Goal: Task Accomplishment & Management: Manage account settings

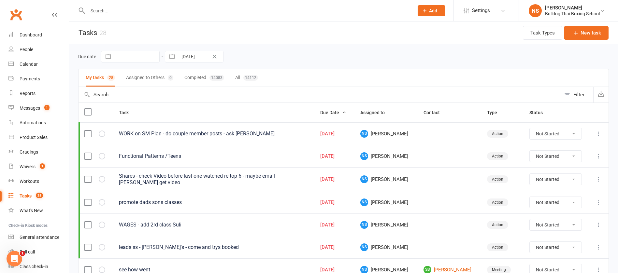
click at [23, 194] on div "Tasks" at bounding box center [26, 196] width 12 height 5
click at [27, 196] on div "Tasks" at bounding box center [26, 196] width 12 height 5
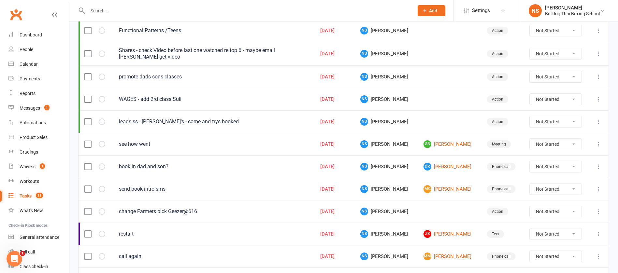
scroll to position [147, 0]
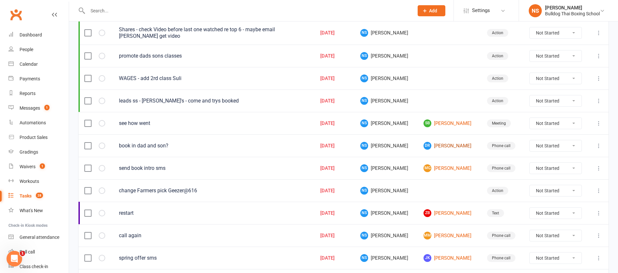
click at [449, 146] on link "[PERSON_NAME]" at bounding box center [449, 146] width 51 height 8
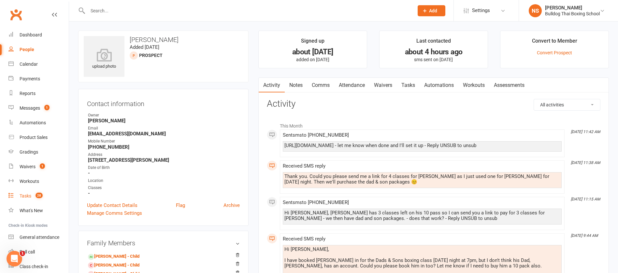
click at [24, 197] on div "Tasks" at bounding box center [26, 196] width 12 height 5
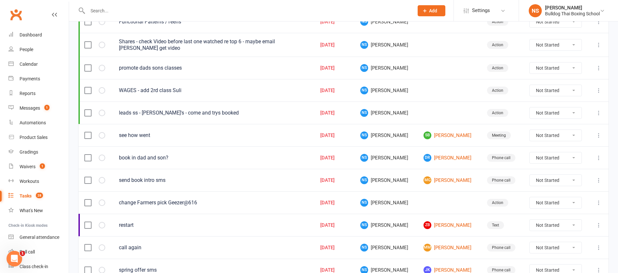
scroll to position [147, 0]
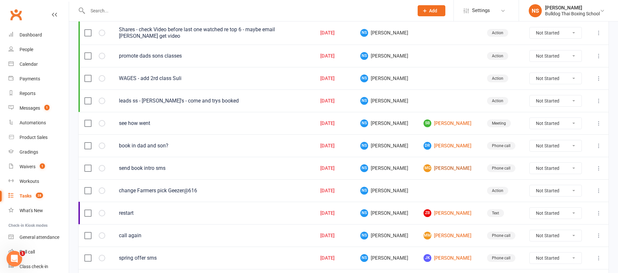
click at [440, 169] on link "[PERSON_NAME]" at bounding box center [449, 169] width 51 height 8
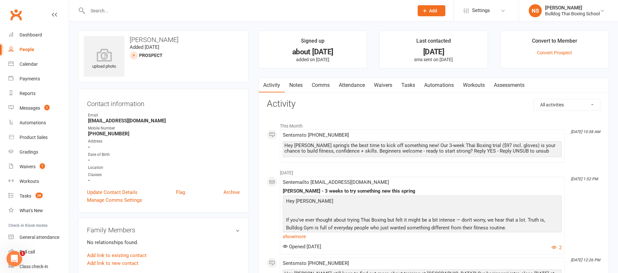
click at [410, 85] on link "Tasks" at bounding box center [408, 85] width 23 height 15
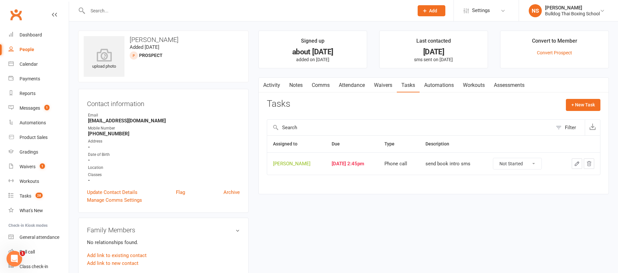
click at [576, 163] on icon "button" at bounding box center [577, 164] width 6 height 6
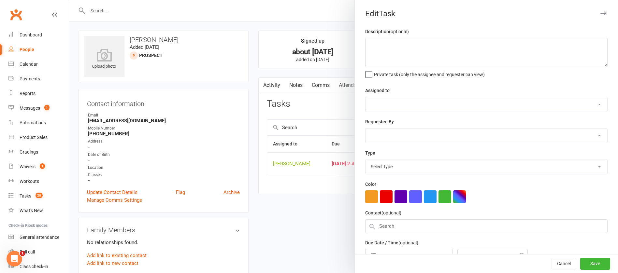
type textarea "send book intro sms"
select select "12940"
select select "45795"
type input "[DATE]"
type input "2:45pm"
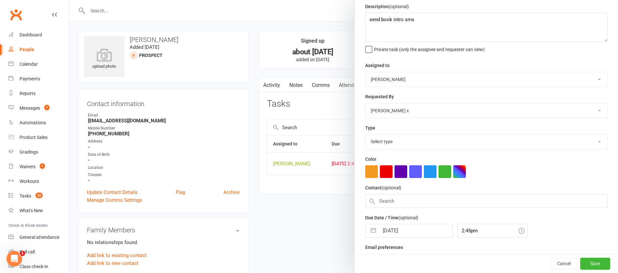
select select "12048"
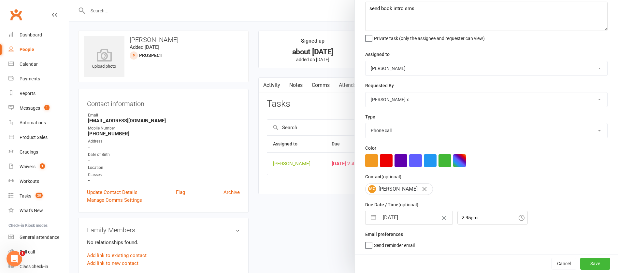
click at [414, 214] on input "[DATE]" at bounding box center [415, 218] width 73 height 13
select select "7"
select select "2025"
select select "8"
select select "2025"
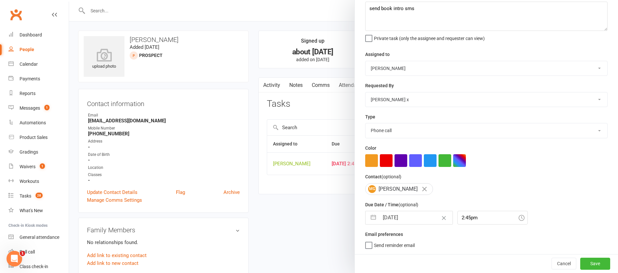
select select "9"
select select "2025"
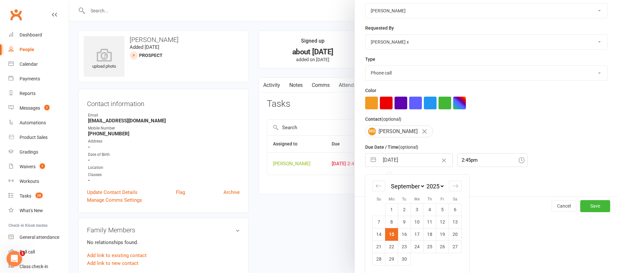
drag, startPoint x: 389, startPoint y: 247, endPoint x: 395, endPoint y: 254, distance: 9.5
click at [389, 247] on td "22" at bounding box center [392, 247] width 13 height 12
type input "[DATE]"
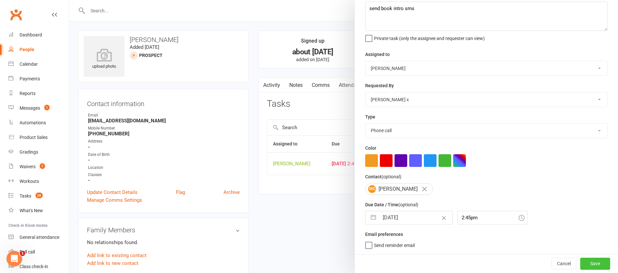
click at [581, 263] on button "Save" at bounding box center [596, 264] width 30 height 12
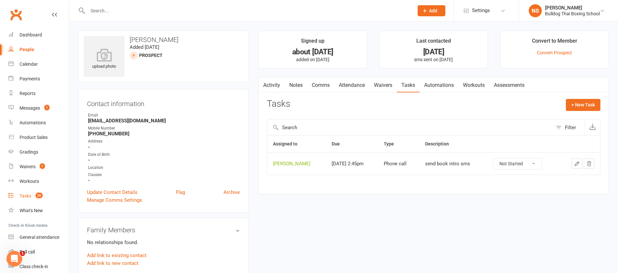
click at [22, 196] on div "Tasks" at bounding box center [26, 196] width 12 height 5
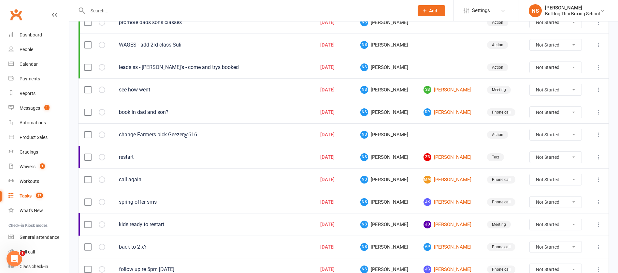
scroll to position [196, 0]
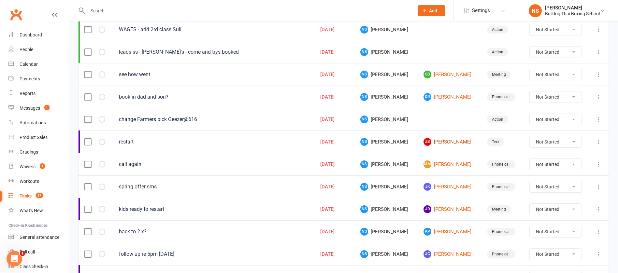
click at [434, 143] on link "ZB [PERSON_NAME]" at bounding box center [449, 142] width 51 height 8
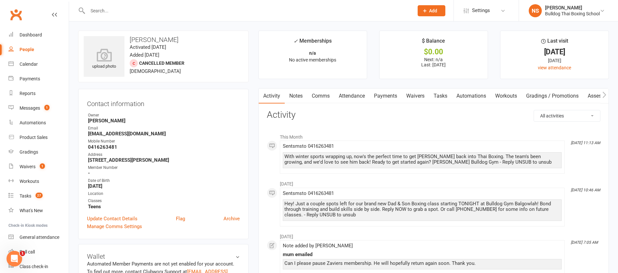
click at [295, 95] on link "Notes" at bounding box center [296, 96] width 22 height 15
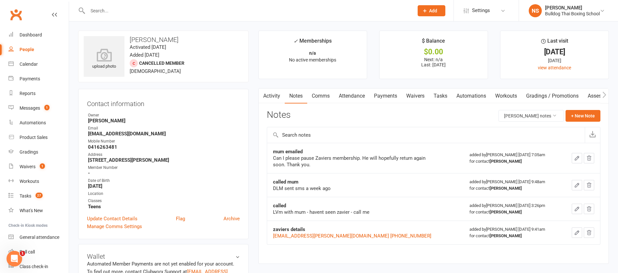
click at [440, 96] on link "Tasks" at bounding box center [440, 96] width 23 height 15
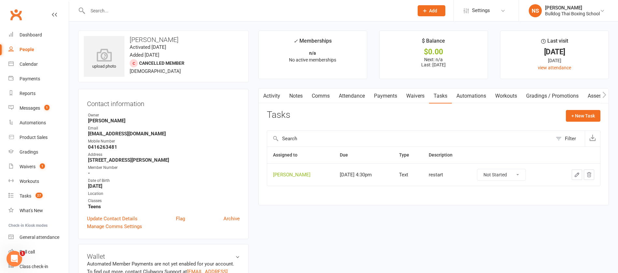
click at [576, 172] on icon "button" at bounding box center [577, 175] width 6 height 6
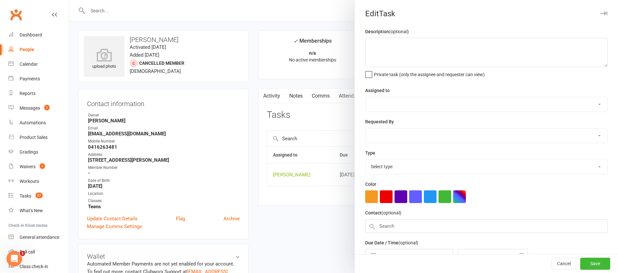
type textarea "restart"
select select "12940"
type input "[DATE]"
type input "4:30pm"
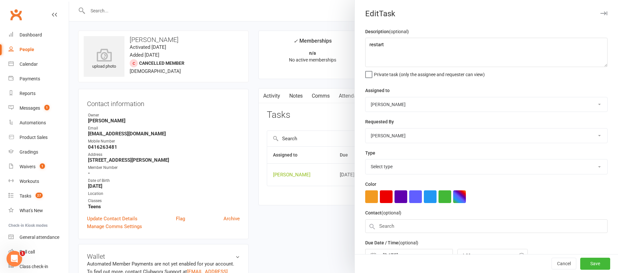
select select "13825"
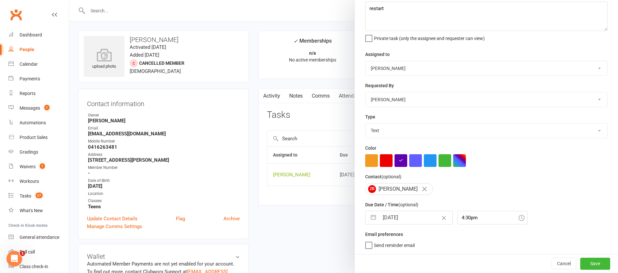
click at [413, 216] on input "[DATE]" at bounding box center [415, 218] width 73 height 13
select select "7"
select select "2025"
select select "8"
select select "2025"
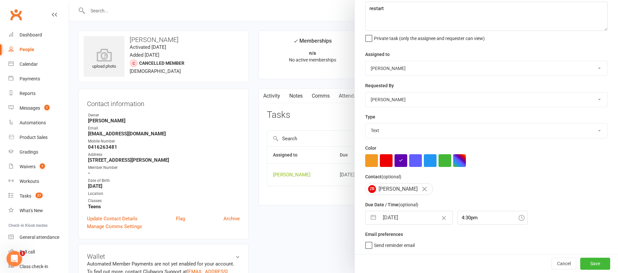
select select "9"
select select "2025"
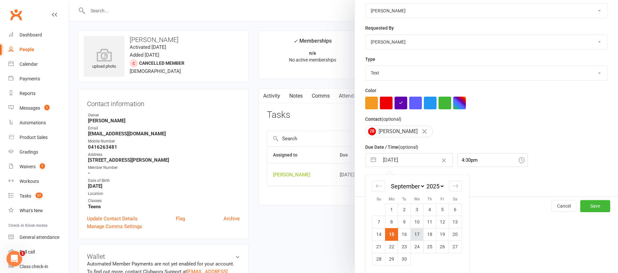
scroll to position [96, 0]
click at [452, 185] on icon "Move forward to switch to the next month." at bounding box center [455, 186] width 6 height 6
select select "10"
select select "2025"
click at [439, 222] on td "10" at bounding box center [442, 222] width 13 height 12
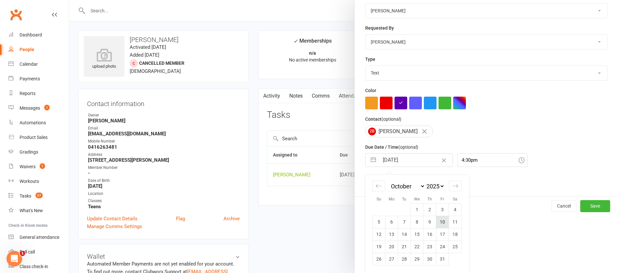
type input "[DATE]"
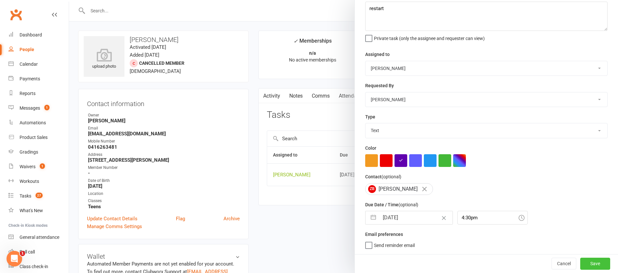
click at [587, 263] on button "Save" at bounding box center [596, 264] width 30 height 12
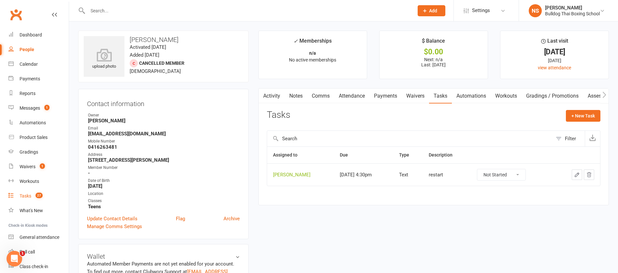
click at [28, 197] on div "Tasks" at bounding box center [26, 196] width 12 height 5
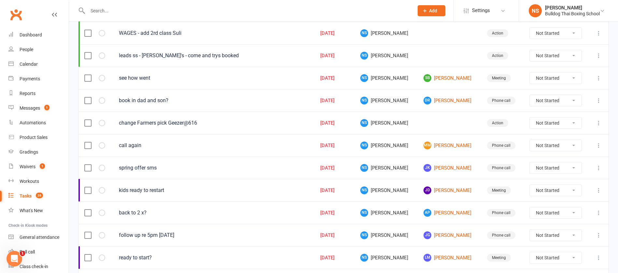
scroll to position [196, 0]
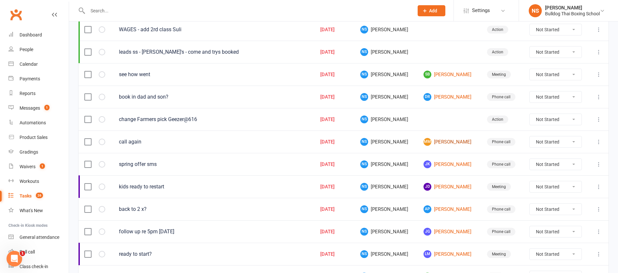
click at [436, 141] on link "MM [PERSON_NAME]" at bounding box center [449, 142] width 51 height 8
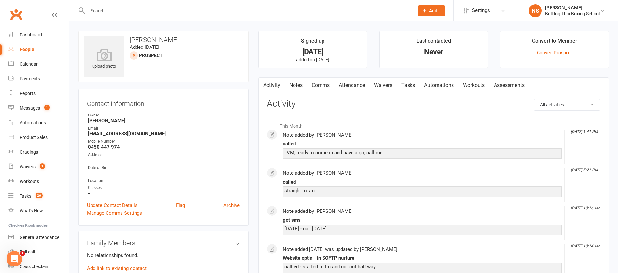
click at [322, 86] on link "Comms" at bounding box center [320, 85] width 27 height 15
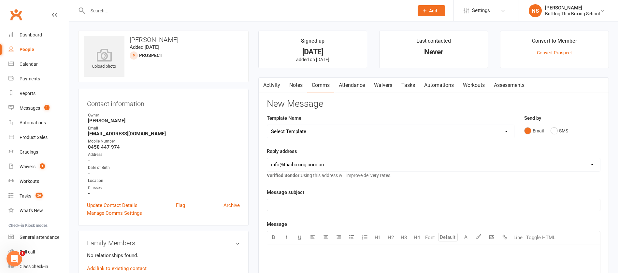
click at [303, 130] on select "Select Template [Email] Price Increase 28 Day Kick starter [SMS] 10 Pass Check …" at bounding box center [390, 131] width 247 height 13
select select "47"
click at [267, 125] on select "Select Template [Email] Price Increase 28 Day Kick starter [SMS] 10 Pass Check …" at bounding box center [390, 131] width 247 height 13
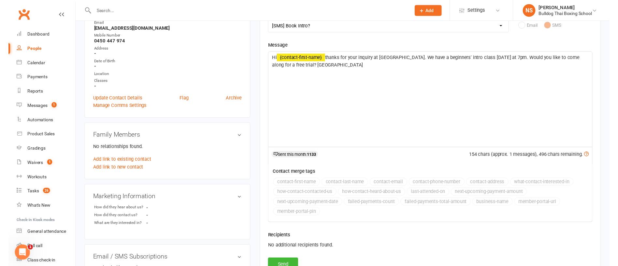
scroll to position [147, 0]
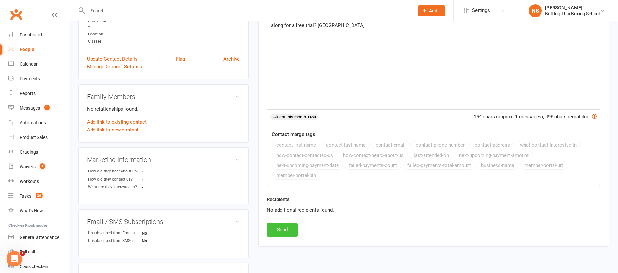
click at [280, 233] on button "Send" at bounding box center [282, 230] width 31 height 14
select select
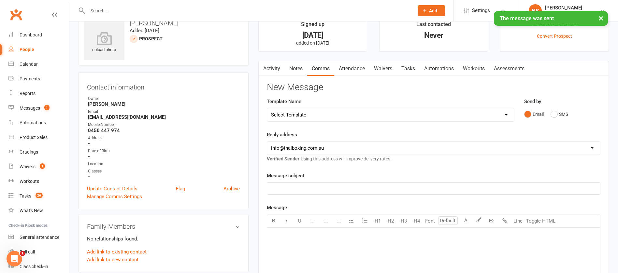
scroll to position [0, 0]
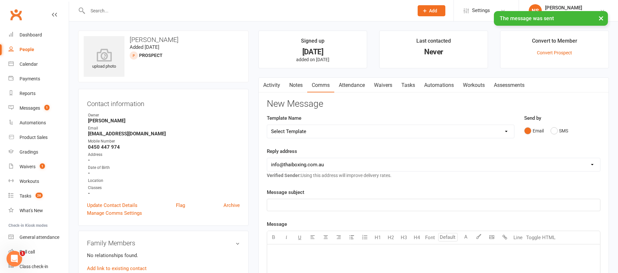
click at [412, 86] on link "Tasks" at bounding box center [408, 85] width 23 height 15
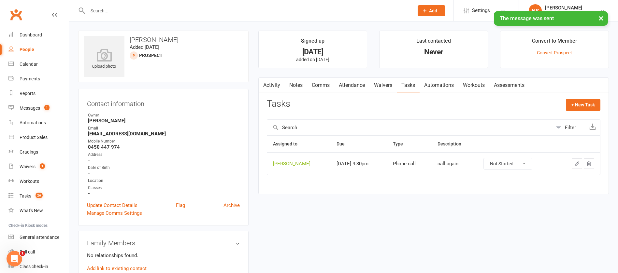
click at [577, 163] on icon "button" at bounding box center [577, 164] width 6 height 6
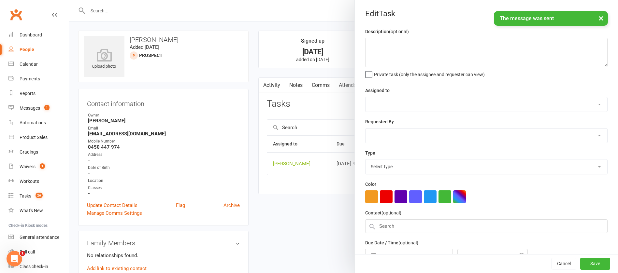
type textarea "call again"
select select "12940"
type input "[DATE]"
type input "4:30pm"
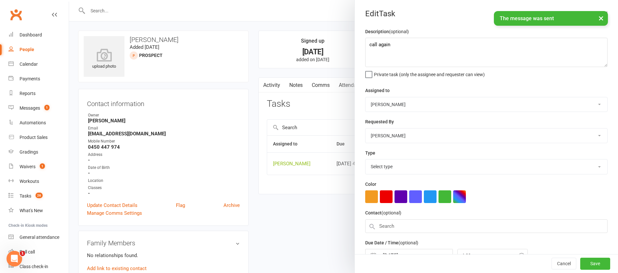
select select "12048"
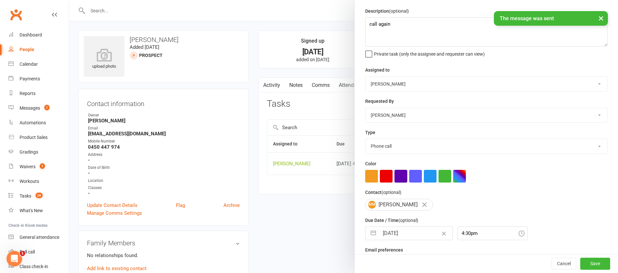
scroll to position [39, 0]
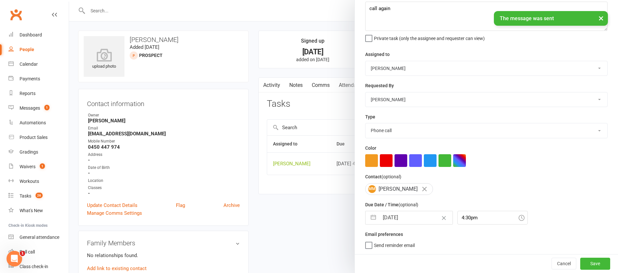
click at [414, 217] on input "[DATE]" at bounding box center [415, 218] width 73 height 13
select select "7"
select select "2025"
select select "8"
select select "2025"
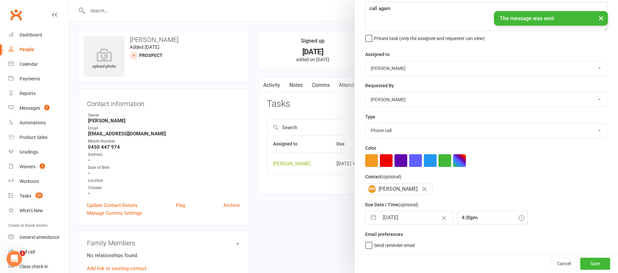
select select "9"
select select "2025"
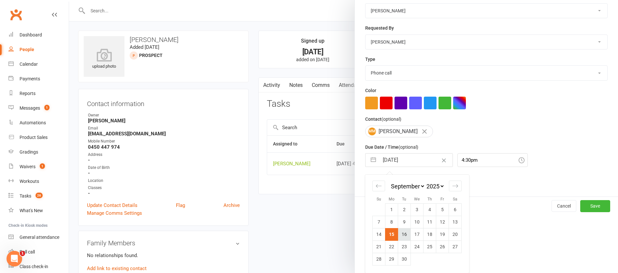
click at [400, 232] on td "16" at bounding box center [404, 234] width 13 height 12
type input "[DATE]"
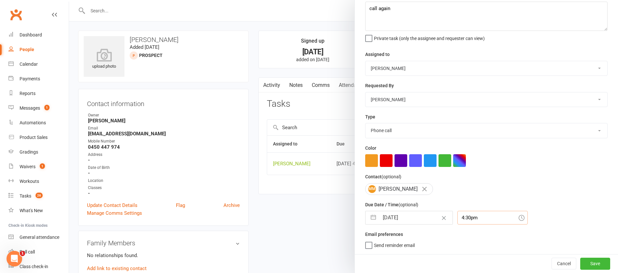
click at [483, 215] on div "4:30pm" at bounding box center [493, 218] width 70 height 14
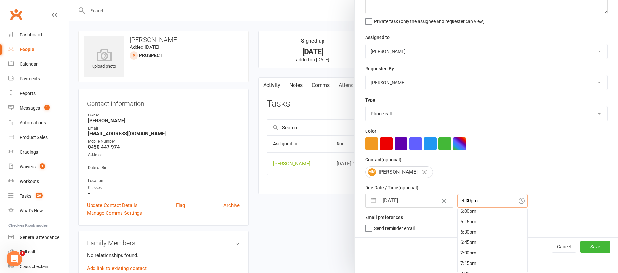
scroll to position [727, 0]
click at [461, 247] on div "6:15pm" at bounding box center [493, 248] width 70 height 10
type input "6:15pm"
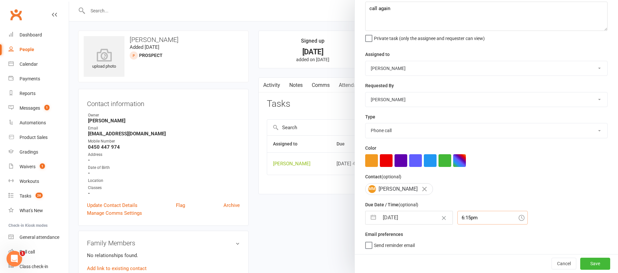
scroll to position [39, 0]
click at [581, 263] on button "Save" at bounding box center [596, 264] width 30 height 12
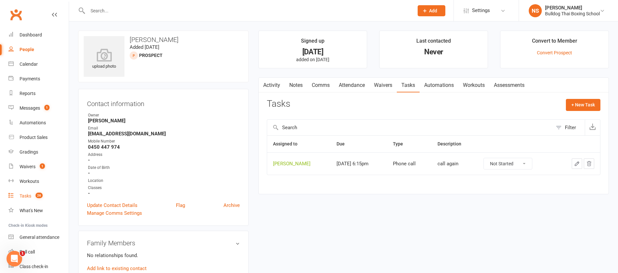
click at [31, 196] on div "Tasks" at bounding box center [26, 196] width 12 height 5
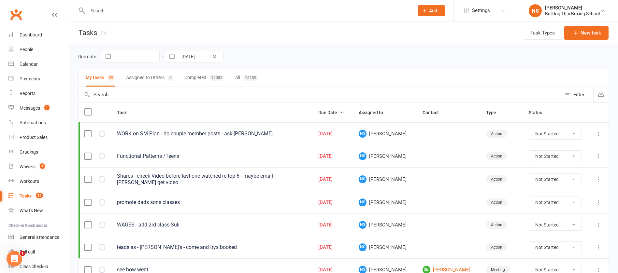
click at [25, 197] on div "Tasks" at bounding box center [26, 196] width 12 height 5
click at [27, 195] on div "Tasks" at bounding box center [26, 196] width 12 height 5
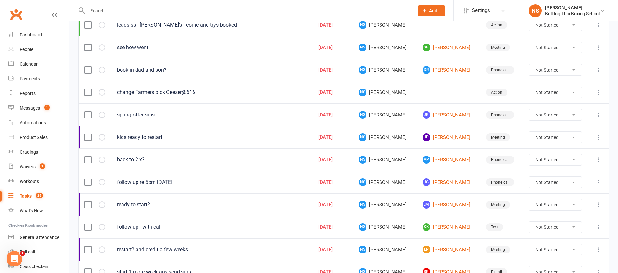
scroll to position [244, 0]
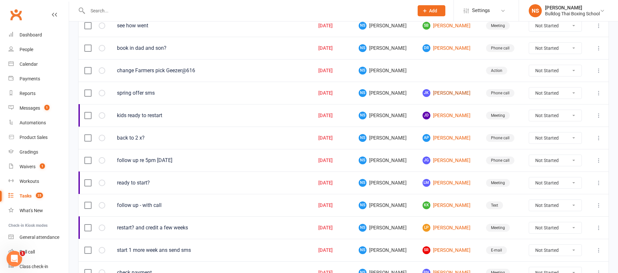
click at [432, 94] on link "JK [PERSON_NAME]" at bounding box center [449, 93] width 52 height 8
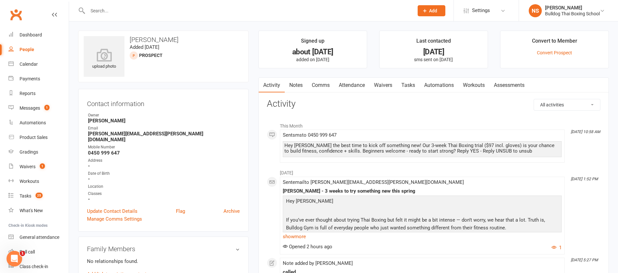
click at [302, 81] on link "Notes" at bounding box center [296, 85] width 22 height 15
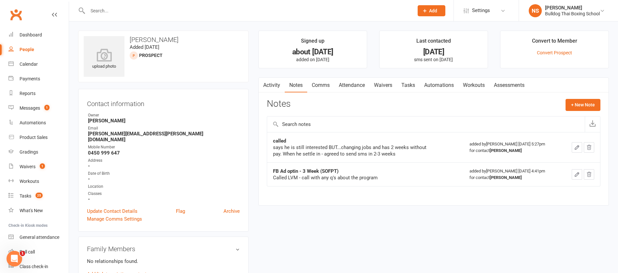
click at [272, 81] on link "Activity" at bounding box center [272, 85] width 26 height 15
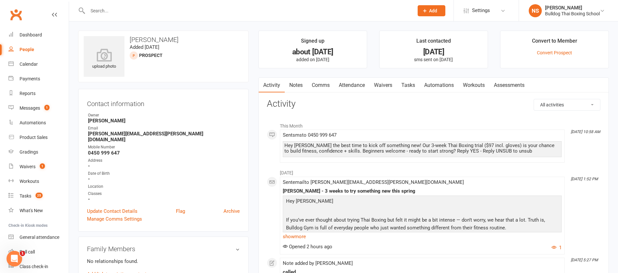
click at [327, 86] on link "Comms" at bounding box center [320, 85] width 27 height 15
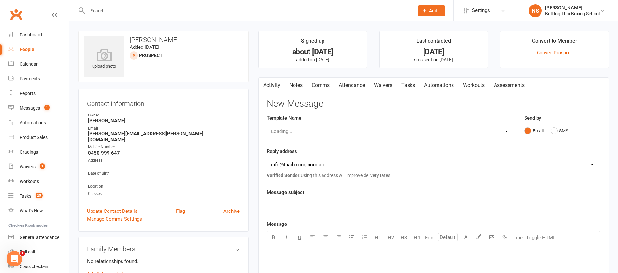
click at [311, 134] on div "Loading..." at bounding box center [391, 132] width 248 height 14
click at [293, 88] on link "Notes" at bounding box center [296, 85] width 22 height 15
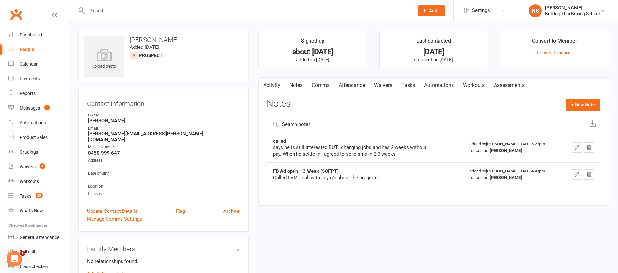
scroll to position [49, 0]
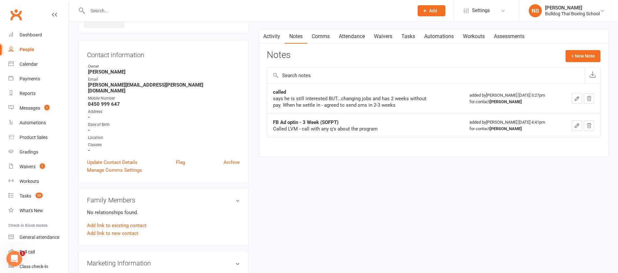
click at [274, 36] on link "Activity" at bounding box center [272, 36] width 26 height 15
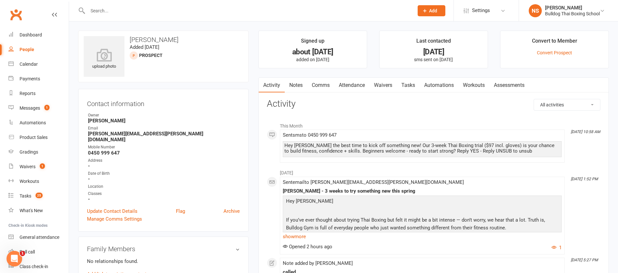
click at [319, 89] on link "Comms" at bounding box center [320, 85] width 27 height 15
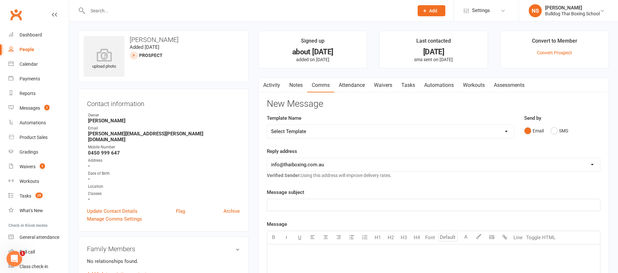
click at [320, 132] on select "Select Template [Email] Price Increase 28 Day Kick starter [SMS] 10 Pass Check …" at bounding box center [390, 131] width 247 height 13
select select "48"
click at [267, 125] on select "Select Template [Email] Price Increase 28 Day Kick starter [SMS] 10 Pass Check …" at bounding box center [390, 131] width 247 height 13
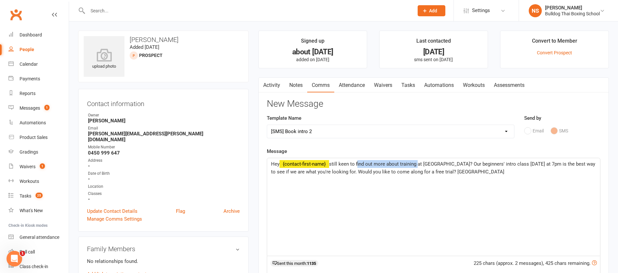
drag, startPoint x: 418, startPoint y: 165, endPoint x: 357, endPoint y: 162, distance: 60.7
click at [357, 162] on span "still keen to find out more about training at [GEOGRAPHIC_DATA]? Our beginners'…" at bounding box center [434, 168] width 326 height 14
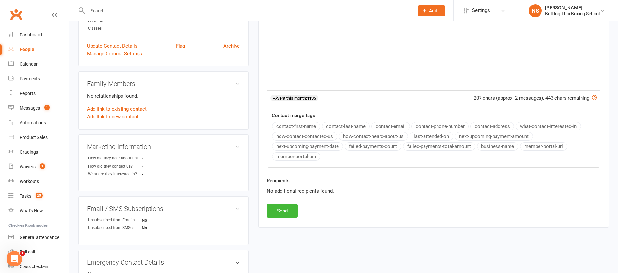
scroll to position [196, 0]
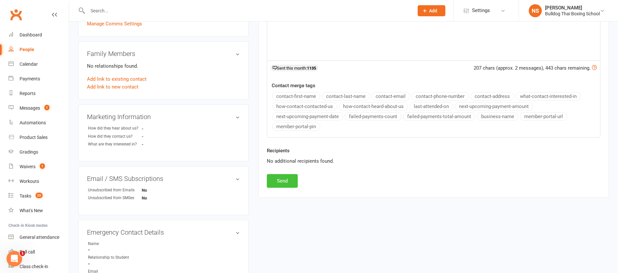
click at [289, 177] on button "Send" at bounding box center [282, 181] width 31 height 14
select select
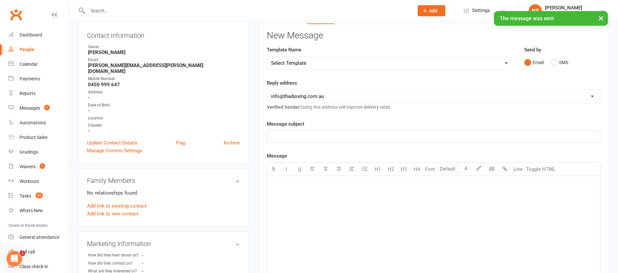
scroll to position [0, 0]
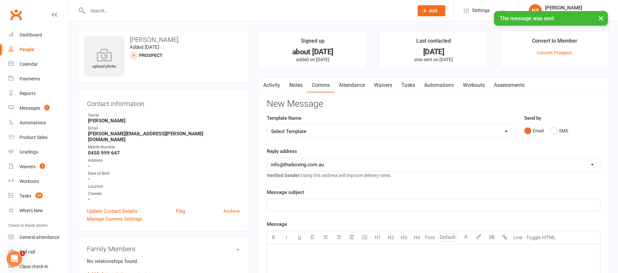
click at [415, 81] on link "Tasks" at bounding box center [408, 85] width 23 height 15
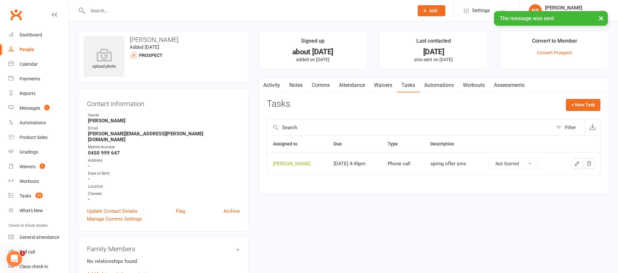
click at [577, 160] on button "button" at bounding box center [577, 164] width 10 height 10
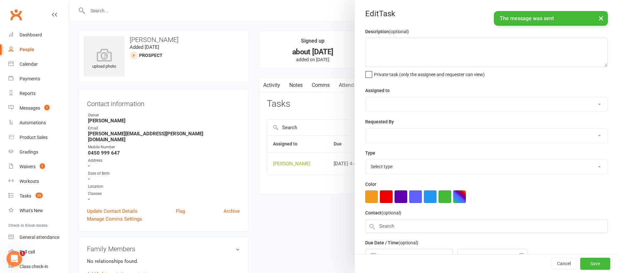
type textarea "spring offer sms"
select select "12940"
type input "[DATE]"
type input "4:45pm"
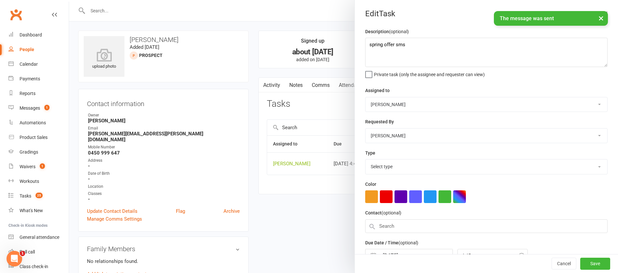
select select "12048"
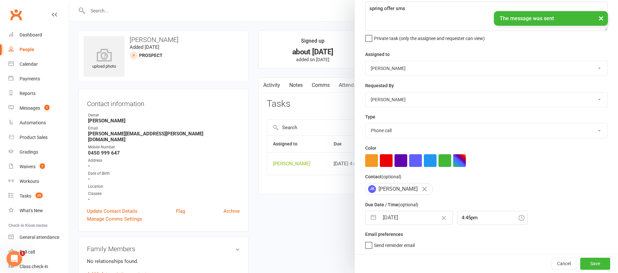
click at [414, 220] on input "[DATE]" at bounding box center [415, 218] width 73 height 13
select select "7"
select select "2025"
select select "8"
select select "2025"
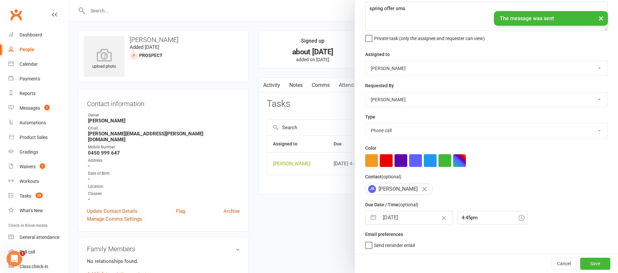
select select "9"
select select "2025"
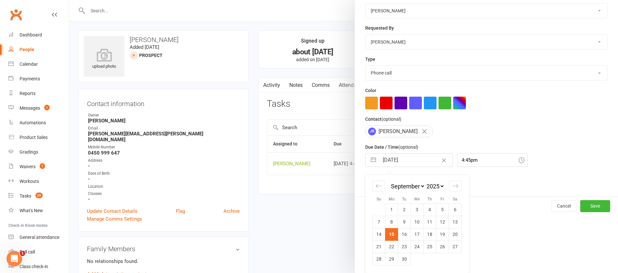
scroll to position [96, 0]
click at [552, 206] on button "Cancel" at bounding box center [564, 206] width 25 height 12
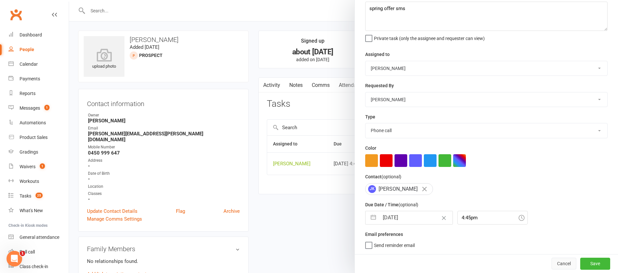
scroll to position [39, 0]
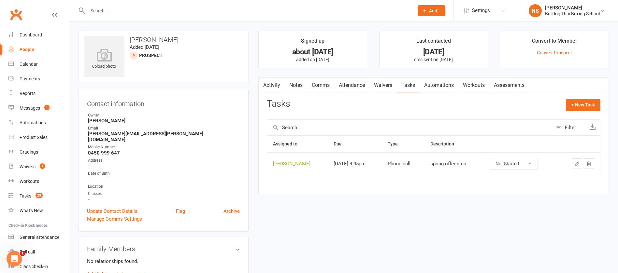
click at [529, 162] on select "Not Started In Progress Waiting Complete" at bounding box center [514, 163] width 48 height 11
click at [490, 158] on select "Not Started In Progress Waiting Complete" at bounding box center [514, 163] width 48 height 11
select select "unstarted"
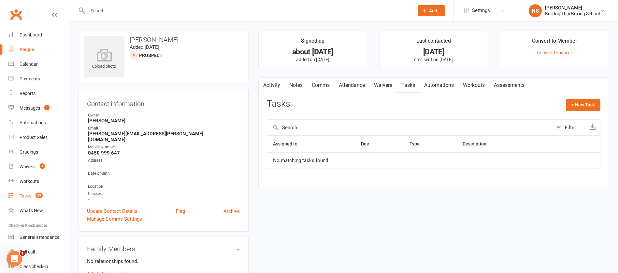
click at [24, 196] on div "Tasks" at bounding box center [26, 196] width 12 height 5
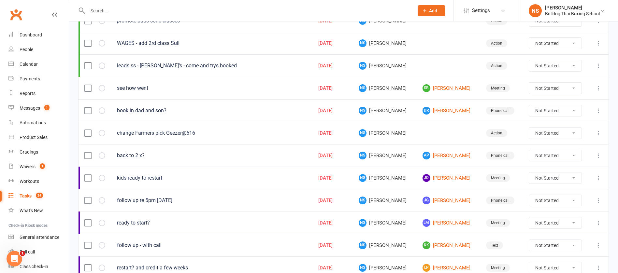
scroll to position [196, 0]
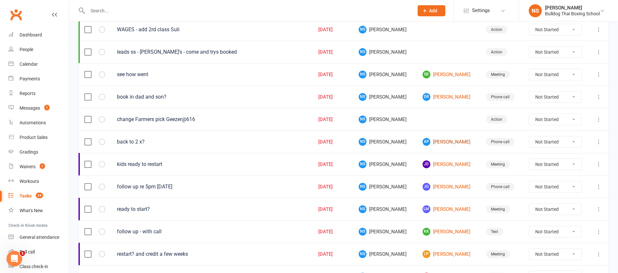
click at [439, 141] on link "AP [PERSON_NAME]" at bounding box center [449, 142] width 52 height 8
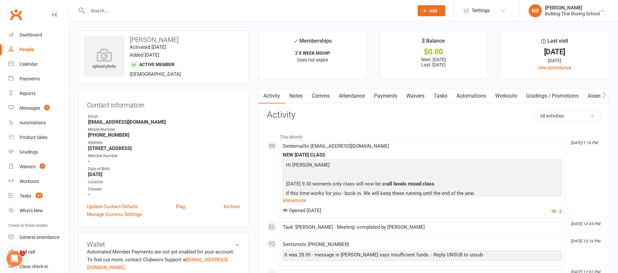
click at [98, 7] on input "text" at bounding box center [248, 10] width 324 height 9
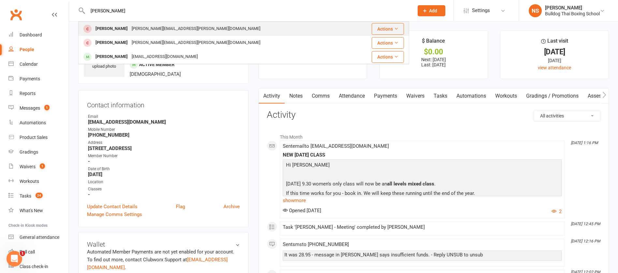
type input "[PERSON_NAME]"
click at [123, 28] on div "[PERSON_NAME]" at bounding box center [112, 28] width 36 height 9
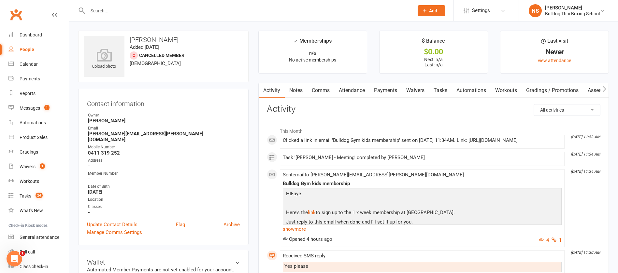
click at [290, 87] on link "Notes" at bounding box center [296, 90] width 22 height 15
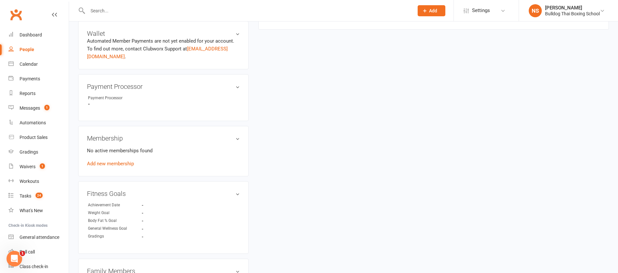
scroll to position [244, 0]
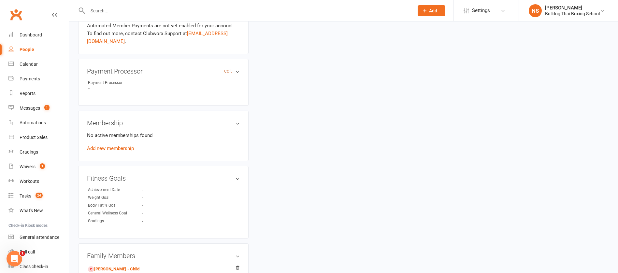
click at [229, 68] on link "edit" at bounding box center [228, 71] width 8 height 6
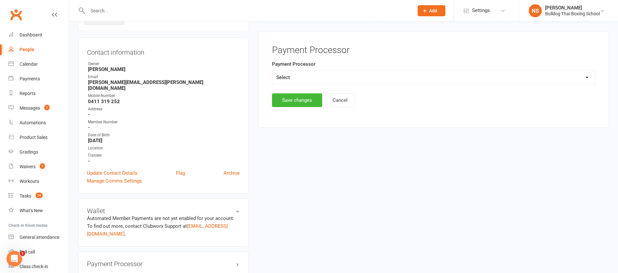
scroll to position [50, 0]
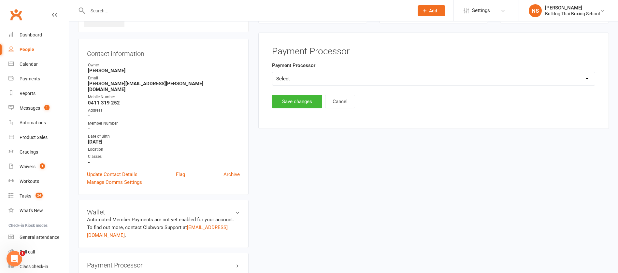
click at [287, 81] on select "Select Ezypay Ezidebit Cash Credit Card Ezypay Kids" at bounding box center [433, 78] width 323 height 13
select select "Ezypay Kids"
click at [272, 72] on select "Select Ezypay Ezidebit Cash Credit Card Ezypay Kids" at bounding box center [433, 78] width 323 height 13
click at [291, 100] on button "Save changes" at bounding box center [297, 102] width 50 height 14
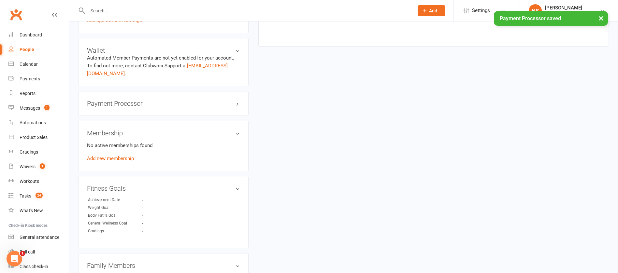
scroll to position [246, 0]
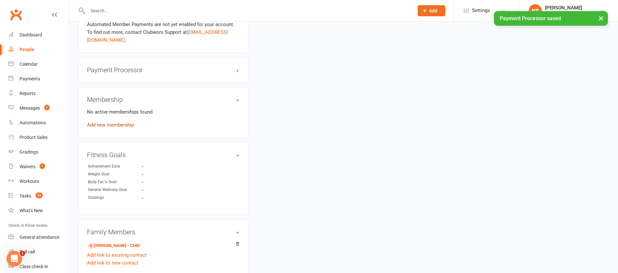
click at [118, 122] on link "Add new membership" at bounding box center [110, 125] width 47 height 6
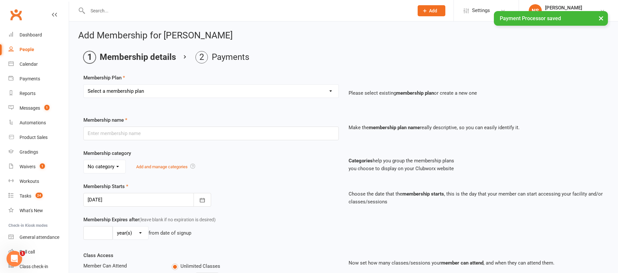
click at [125, 90] on select "Select a membership plan Create new Membership Plan 2 X WEEK MSHIP 1xWeek 25/we…" at bounding box center [211, 91] width 255 height 13
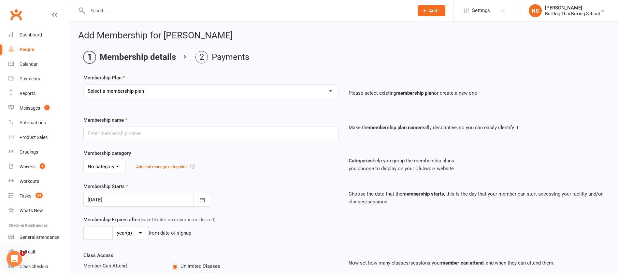
select select "28"
click at [84, 85] on select "Select a membership plan Create new Membership Plan 2 X WEEK MSHIP 1xWeek 25/we…" at bounding box center [211, 91] width 255 height 13
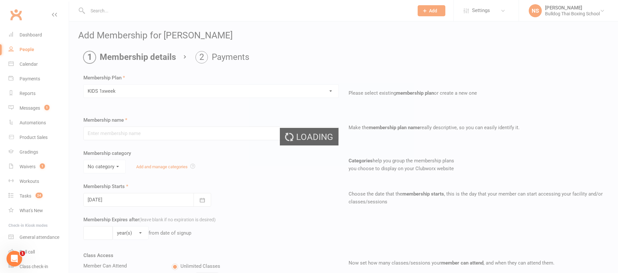
type input "KIDS 1xweek"
type input "0"
type input "1"
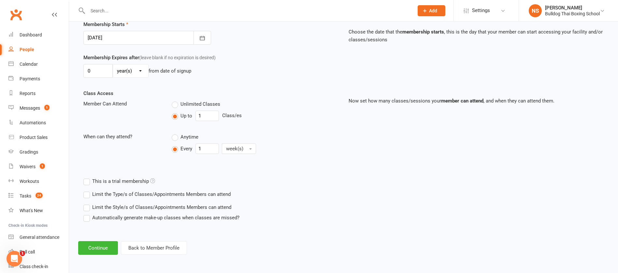
scroll to position [163, 0]
click at [89, 245] on button "Continue" at bounding box center [98, 248] width 40 height 14
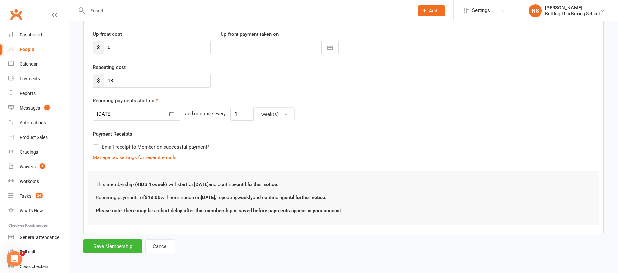
scroll to position [0, 0]
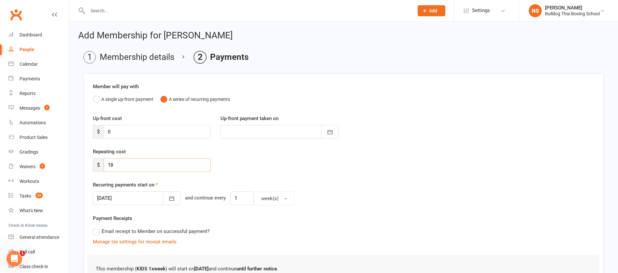
drag, startPoint x: 119, startPoint y: 165, endPoint x: 96, endPoint y: 160, distance: 23.6
click at [102, 165] on div "$ 18" at bounding box center [152, 165] width 118 height 14
type input "20"
click at [223, 166] on div "Repeating cost $ 20" at bounding box center [343, 164] width 511 height 33
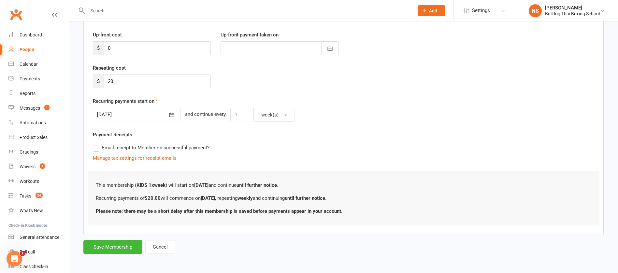
scroll to position [84, 0]
click at [119, 246] on button "Save Membership" at bounding box center [112, 247] width 59 height 14
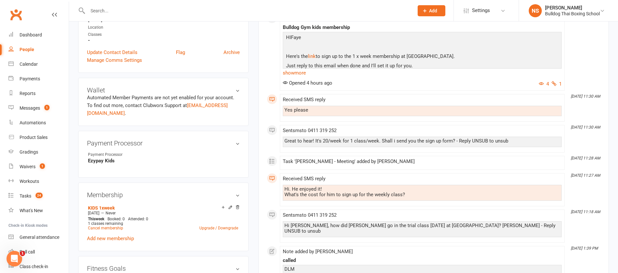
scroll to position [196, 0]
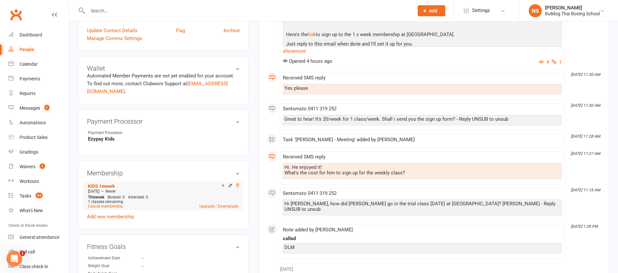
click at [237, 184] on icon at bounding box center [237, 186] width 5 height 5
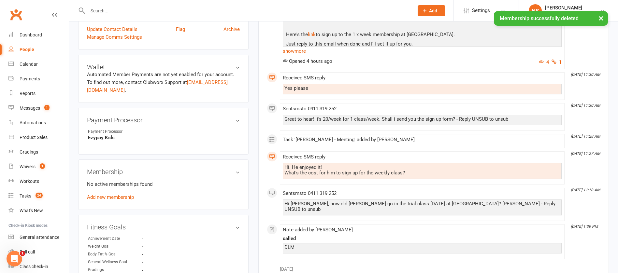
scroll to position [194, 0]
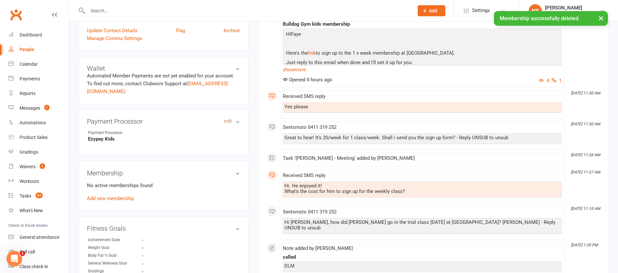
click at [228, 119] on link "edit" at bounding box center [228, 122] width 8 height 6
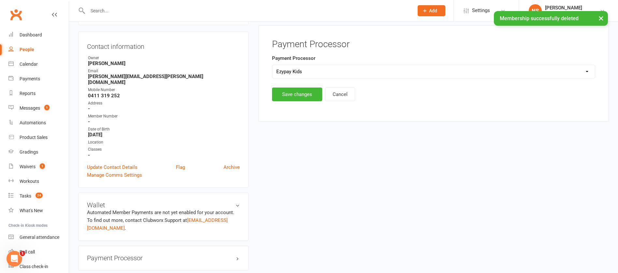
scroll to position [50, 0]
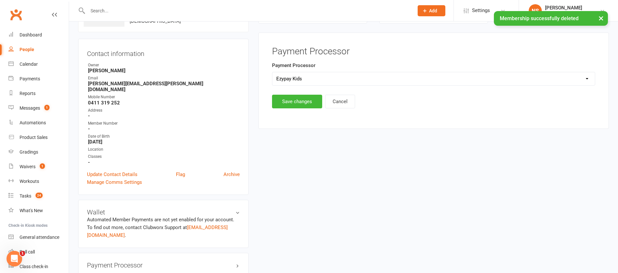
click at [296, 79] on select "Select Ezypay Ezidebit Cash Credit Card Ezypay Kids" at bounding box center [433, 78] width 323 height 13
select select
click at [272, 72] on select "Select Ezypay Ezidebit Cash Credit Card Ezypay Kids" at bounding box center [433, 78] width 323 height 13
click at [295, 102] on button "Save changes" at bounding box center [297, 102] width 50 height 14
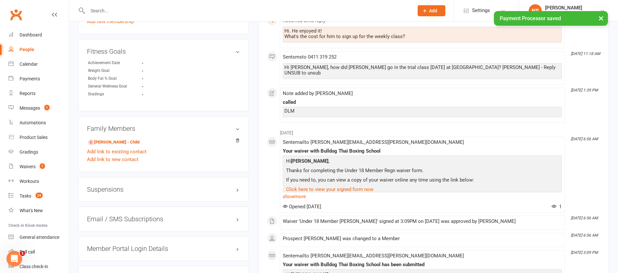
scroll to position [538, 0]
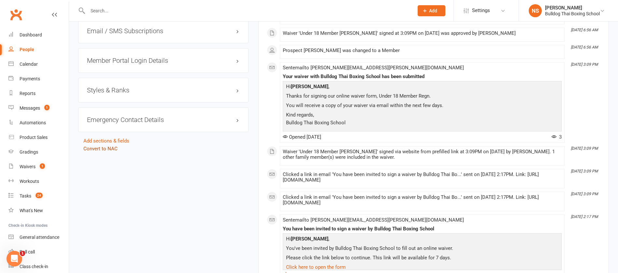
click at [114, 146] on link "Convert to NAC" at bounding box center [100, 149] width 34 height 6
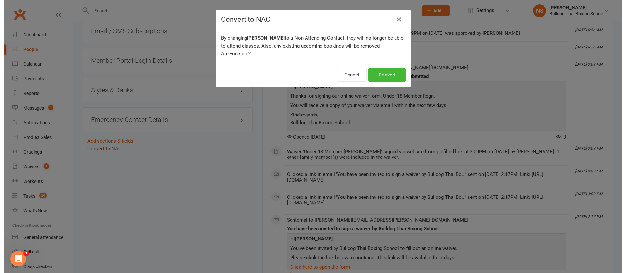
scroll to position [530, 0]
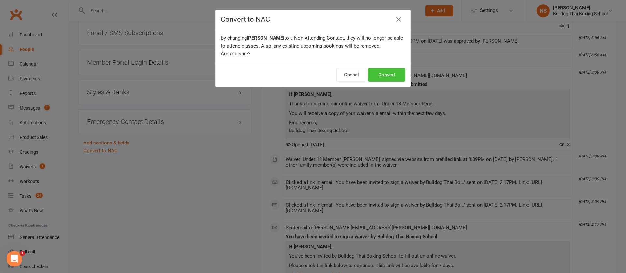
click at [386, 73] on button "Convert" at bounding box center [386, 75] width 37 height 14
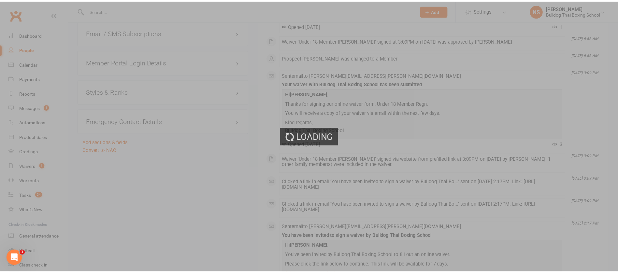
scroll to position [538, 0]
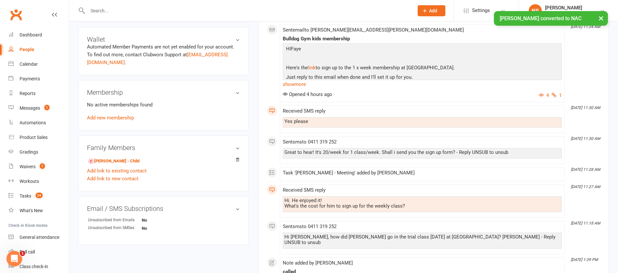
scroll to position [196, 0]
click at [124, 159] on link "[PERSON_NAME] - Child" at bounding box center [113, 162] width 51 height 7
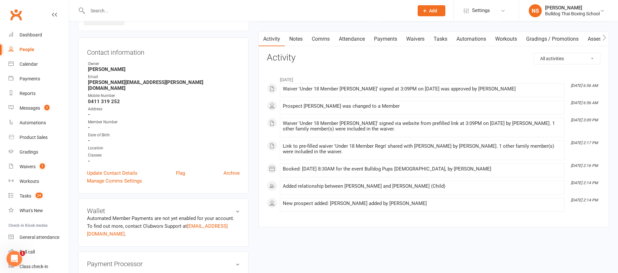
scroll to position [196, 0]
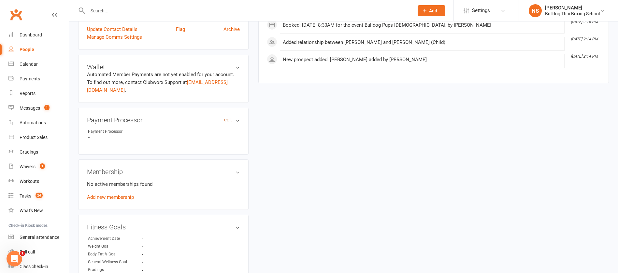
click at [228, 117] on link "edit" at bounding box center [228, 120] width 8 height 6
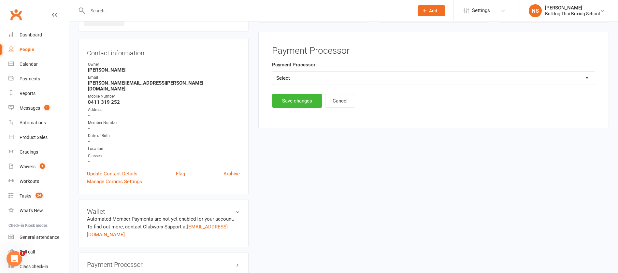
scroll to position [50, 0]
click at [305, 81] on select "Select Ezypay Ezidebit Cash Credit Card Ezypay Kids" at bounding box center [433, 78] width 323 height 13
select select "Ezypay Kids"
click at [272, 72] on select "Select Ezypay Ezidebit Cash Credit Card Ezypay Kids" at bounding box center [433, 78] width 323 height 13
click at [296, 100] on button "Save changes" at bounding box center [297, 102] width 50 height 14
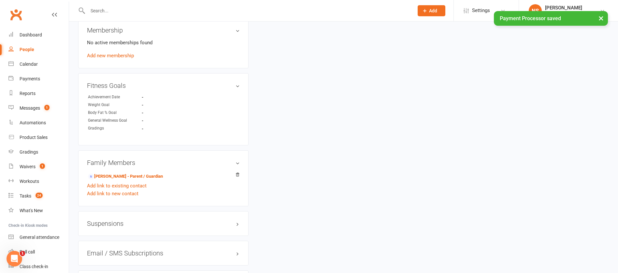
scroll to position [295, 0]
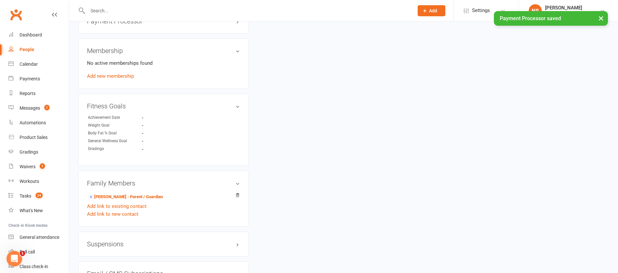
click at [110, 74] on div "Membership No active memberships found Add new membership" at bounding box center [163, 63] width 170 height 51
click at [114, 73] on link "Add new membership" at bounding box center [110, 76] width 47 height 6
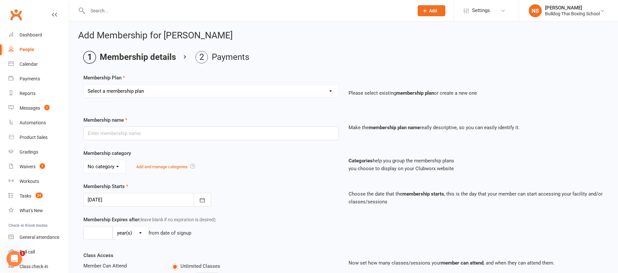
click at [120, 91] on select "Select a membership plan Create new Membership Plan 2 X WEEK MSHIP 1xWeek 25/we…" at bounding box center [211, 91] width 255 height 13
select select "28"
click at [84, 85] on select "Select a membership plan Create new Membership Plan 2 X WEEK MSHIP 1xWeek 25/we…" at bounding box center [211, 91] width 255 height 13
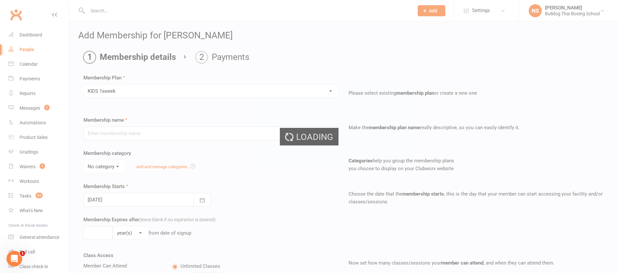
type input "KIDS 1xweek"
type input "0"
type input "1"
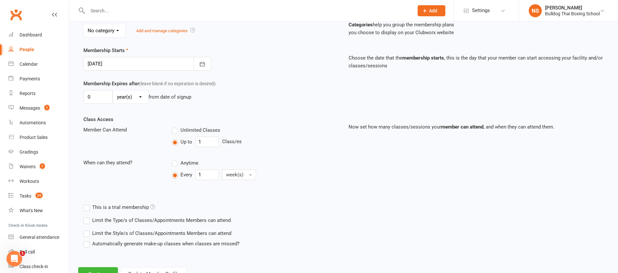
scroll to position [163, 0]
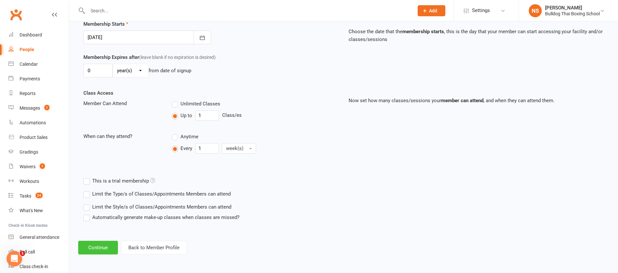
click at [97, 250] on button "Continue" at bounding box center [98, 248] width 40 height 14
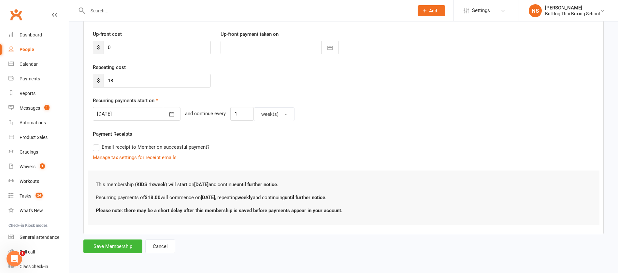
scroll to position [0, 0]
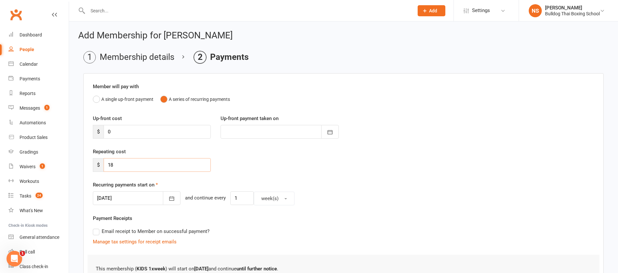
drag, startPoint x: 121, startPoint y: 163, endPoint x: 101, endPoint y: 164, distance: 19.9
click at [102, 164] on div "$ 18" at bounding box center [152, 165] width 118 height 14
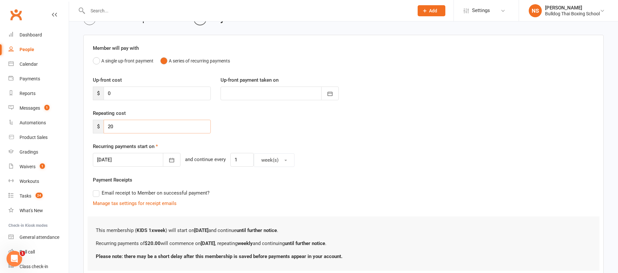
scroll to position [84, 0]
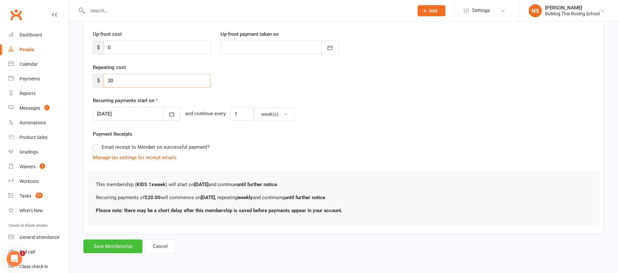
type input "20"
click at [113, 244] on button "Save Membership" at bounding box center [112, 247] width 59 height 14
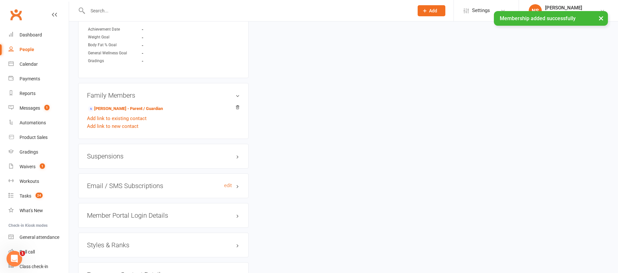
scroll to position [478, 0]
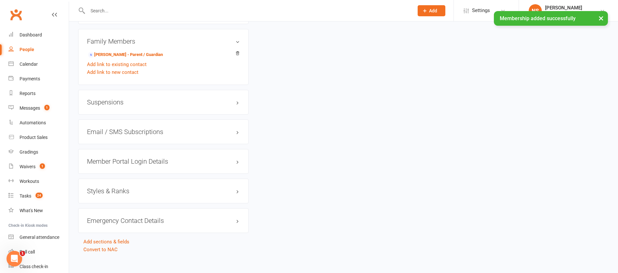
click at [129, 158] on h3 "Member Portal Login Details" at bounding box center [163, 161] width 153 height 7
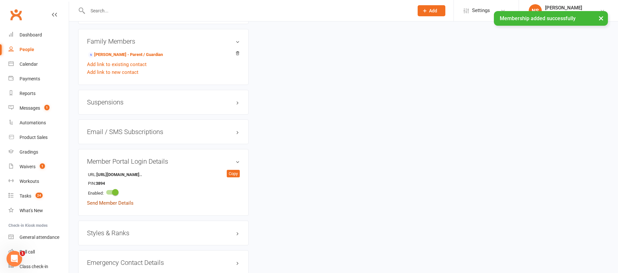
click at [129, 200] on link "Send Member Details" at bounding box center [110, 203] width 47 height 6
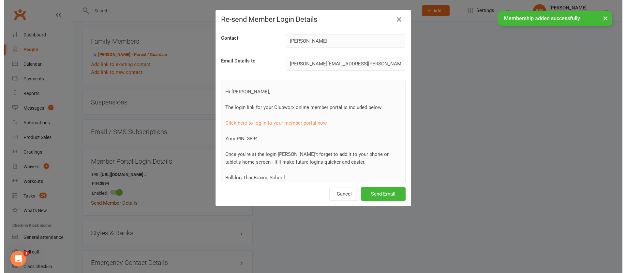
scroll to position [470, 0]
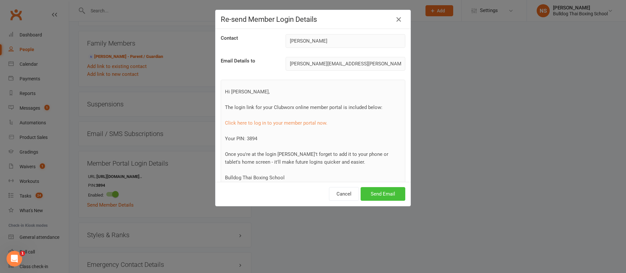
click at [371, 195] on button "Send Email" at bounding box center [382, 194] width 45 height 14
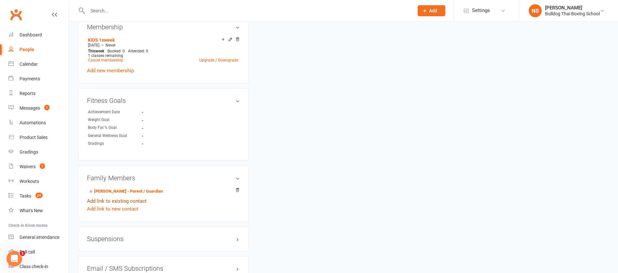
scroll to position [342, 0]
click at [113, 187] on link "[PERSON_NAME] - Parent / Guardian" at bounding box center [125, 190] width 75 height 7
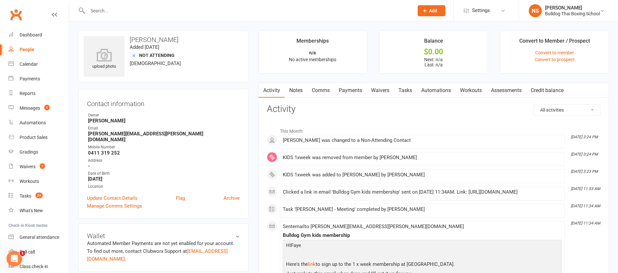
click at [317, 93] on link "Comms" at bounding box center [320, 90] width 27 height 15
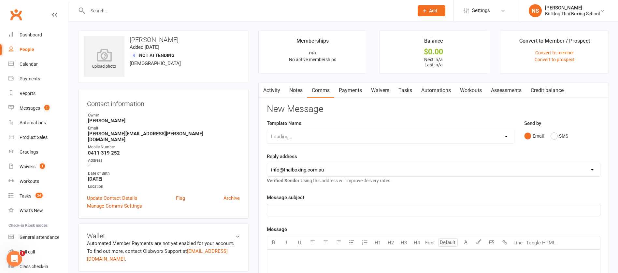
click at [328, 138] on div "Loading..." at bounding box center [391, 137] width 248 height 14
click at [351, 138] on select "Select Template [Email] Price Increase 28 Day Kick starter [SMS] 10 Pass Check …" at bounding box center [390, 136] width 247 height 13
select select "157"
click at [267, 130] on select "Select Template [Email] Price Increase 28 Day Kick starter [SMS] 10 Pass Check …" at bounding box center [390, 136] width 247 height 13
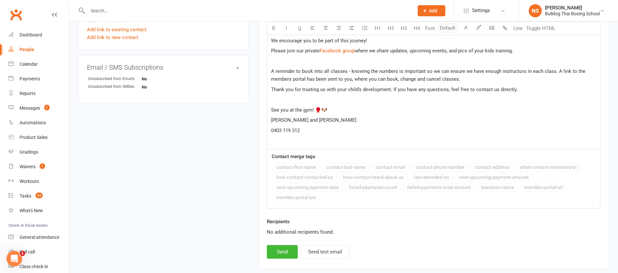
scroll to position [342, 0]
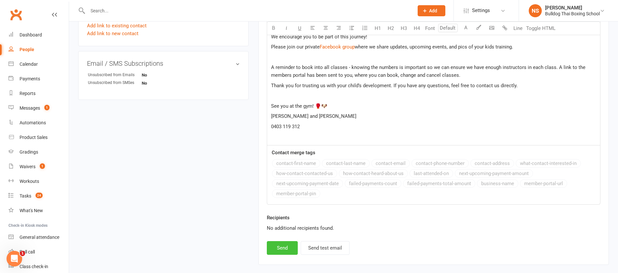
click at [282, 248] on button "Send" at bounding box center [282, 249] width 31 height 14
select select
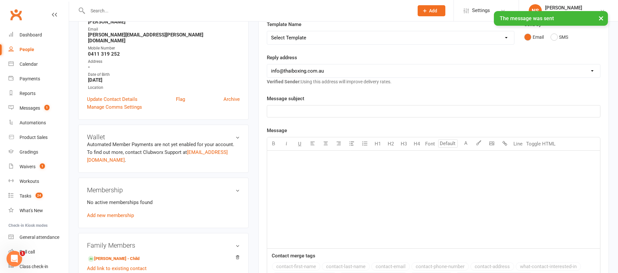
scroll to position [236, 0]
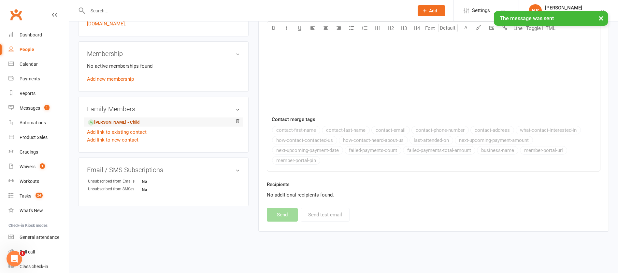
click at [134, 119] on link "[PERSON_NAME] - Child" at bounding box center [113, 122] width 51 height 7
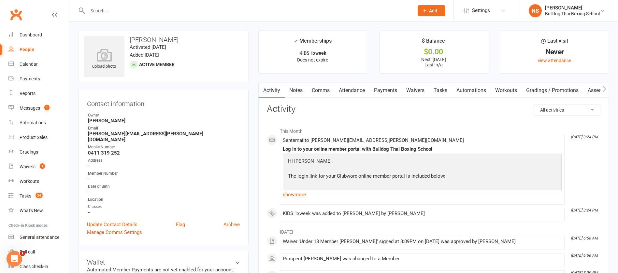
click at [441, 92] on link "Tasks" at bounding box center [440, 90] width 23 height 15
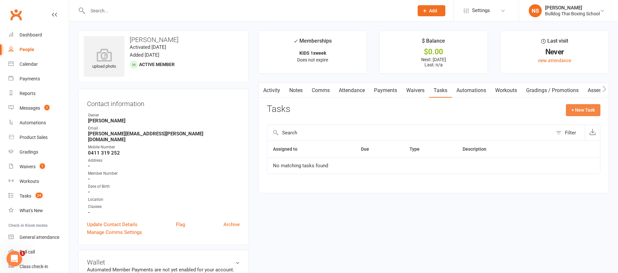
click at [586, 109] on button "+ New Task" at bounding box center [583, 110] width 35 height 12
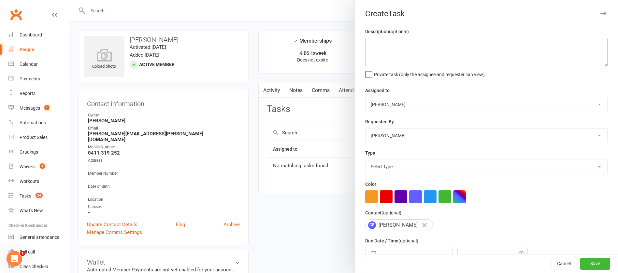
drag, startPoint x: 441, startPoint y: 60, endPoint x: 448, endPoint y: 59, distance: 7.4
click at [441, 59] on textarea at bounding box center [486, 52] width 243 height 29
type textarea "check att"
click at [381, 165] on select "Select type Action E-mail Meeting Phone call Text Add new task type" at bounding box center [487, 167] width 242 height 14
select select "12049"
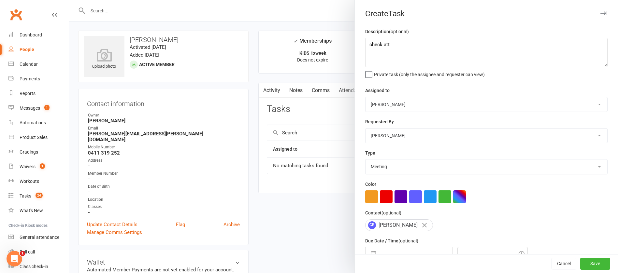
click at [366, 161] on select "Select type Action E-mail Meeting Phone call Text Add new task type" at bounding box center [487, 167] width 242 height 14
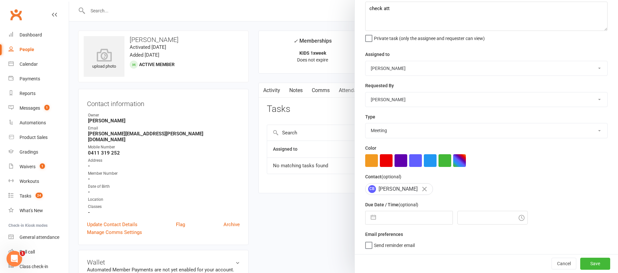
click at [392, 219] on input "text" at bounding box center [415, 218] width 73 height 13
select select "7"
select select "2025"
select select "8"
select select "2025"
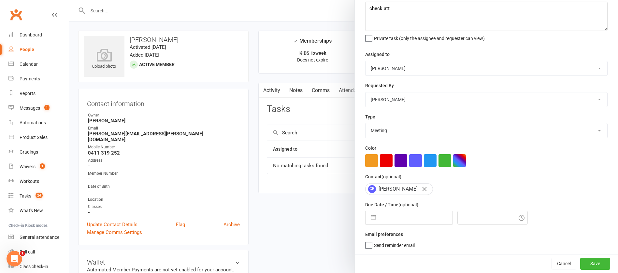
select select "9"
select select "2025"
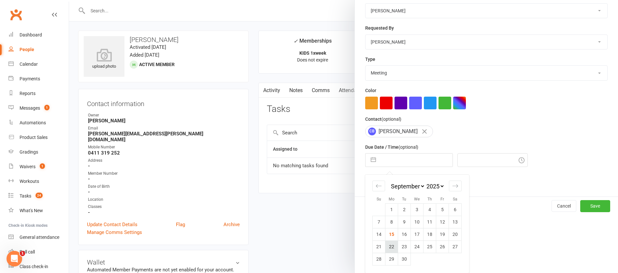
click at [388, 247] on td "22" at bounding box center [392, 247] width 13 height 12
type input "[DATE]"
type input "3:30pm"
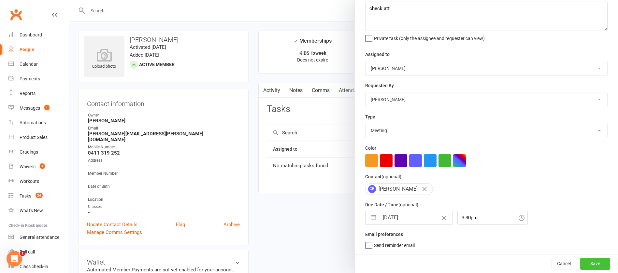
click at [581, 264] on button "Save" at bounding box center [596, 264] width 30 height 12
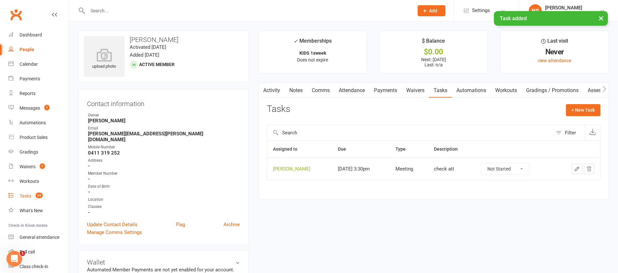
click at [27, 195] on div "Tasks" at bounding box center [26, 196] width 12 height 5
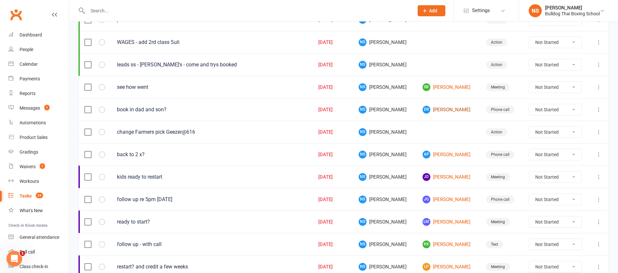
scroll to position [196, 0]
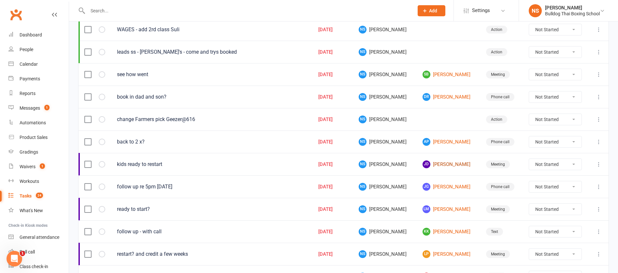
click at [447, 161] on link "[PERSON_NAME]" at bounding box center [449, 165] width 52 height 8
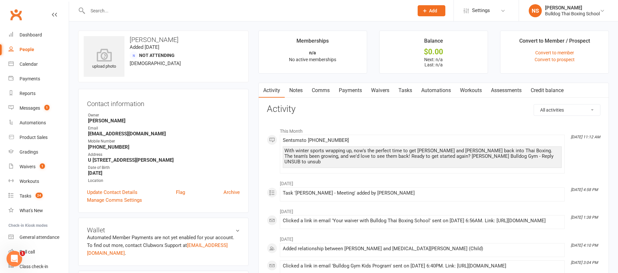
click at [408, 91] on link "Tasks" at bounding box center [405, 90] width 23 height 15
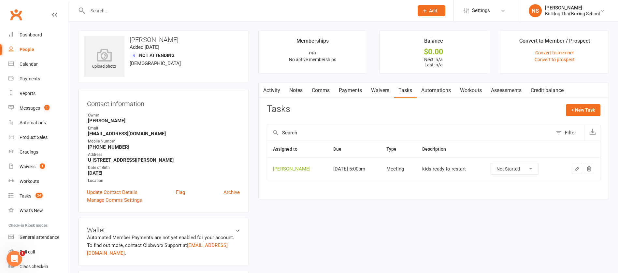
click at [576, 171] on icon "button" at bounding box center [577, 169] width 4 height 4
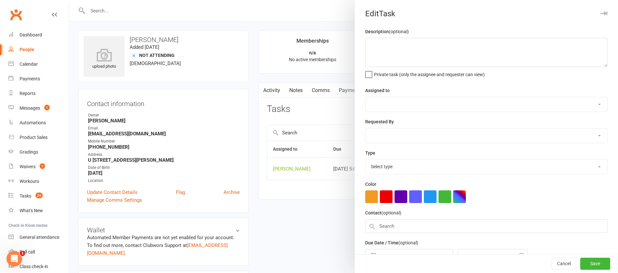
type textarea "kids ready to restart"
select select "12940"
type input "[DATE]"
type input "5:00pm"
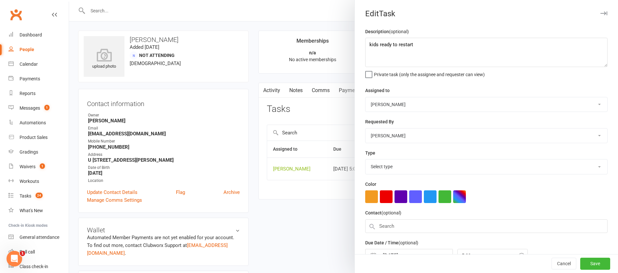
select select "12049"
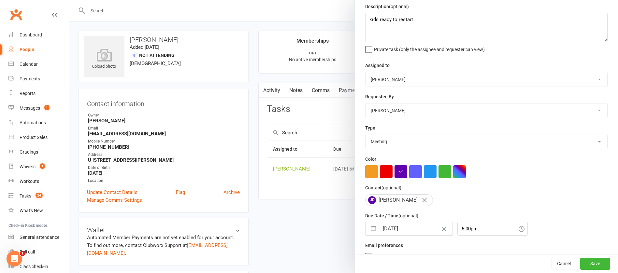
scroll to position [39, 0]
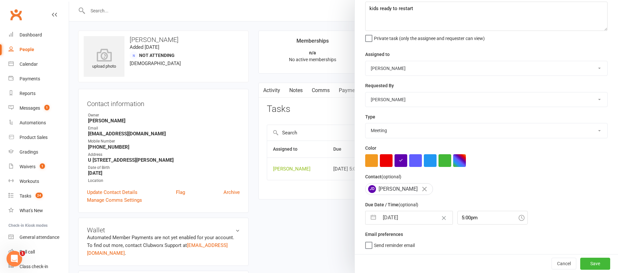
select select "7"
select select "2025"
select select "8"
select select "2025"
select select "9"
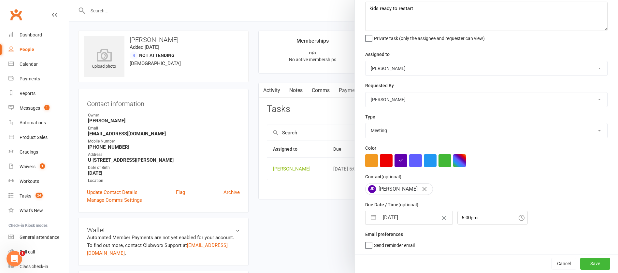
select select "2025"
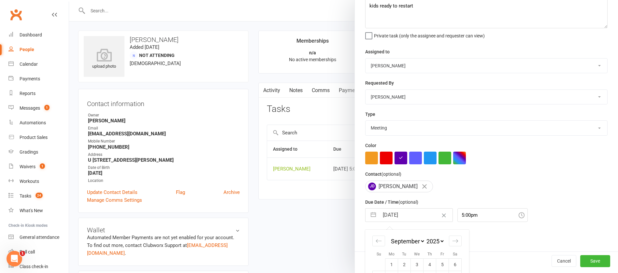
click at [408, 217] on input "[DATE]" at bounding box center [415, 215] width 73 height 13
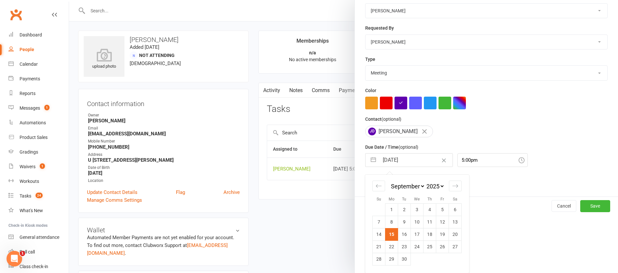
scroll to position [96, 0]
click at [453, 185] on icon "Move forward to switch to the next month." at bounding box center [455, 186] width 6 height 6
select select "10"
select select "2025"
click at [386, 235] on td "13" at bounding box center [392, 234] width 13 height 12
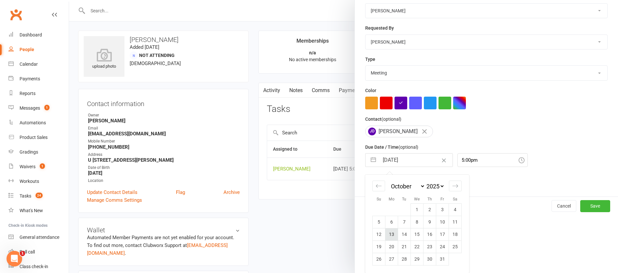
type input "[DATE]"
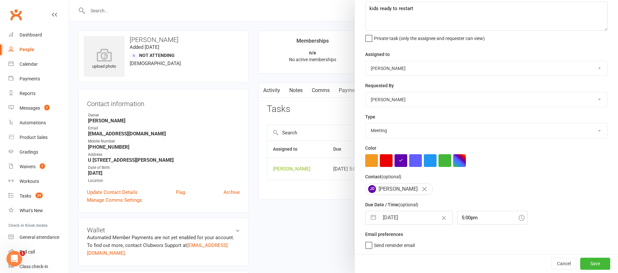
scroll to position [39, 0]
click at [581, 263] on button "Save" at bounding box center [596, 264] width 30 height 12
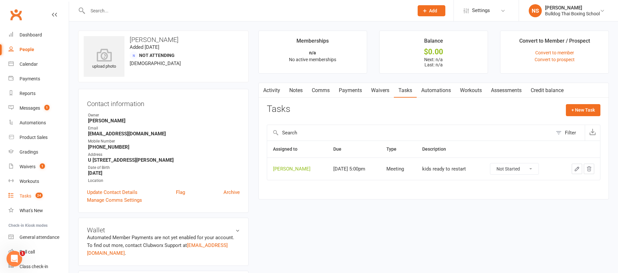
click at [31, 194] on link "Tasks 24" at bounding box center [38, 196] width 60 height 15
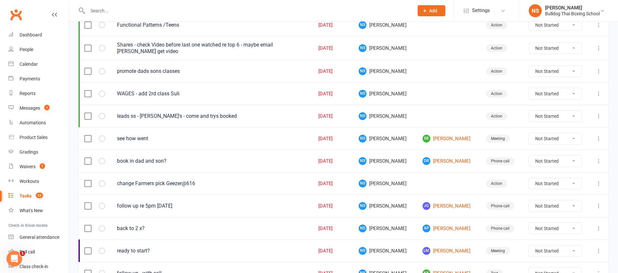
scroll to position [196, 0]
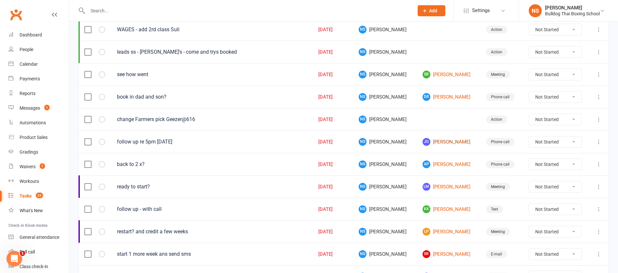
click at [432, 139] on link "[PERSON_NAME]" at bounding box center [449, 142] width 52 height 8
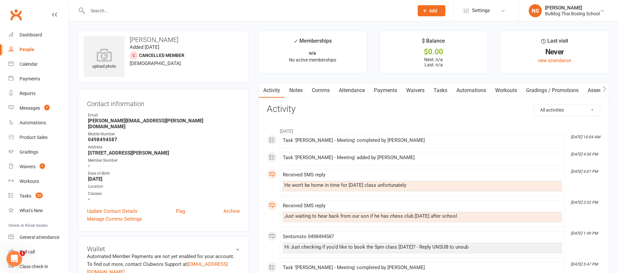
click at [448, 86] on link "Tasks" at bounding box center [440, 90] width 23 height 15
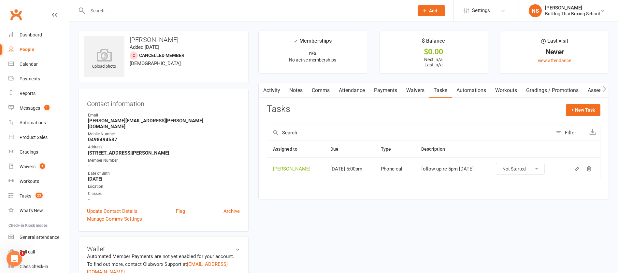
click at [577, 169] on icon "button" at bounding box center [577, 169] width 4 height 4
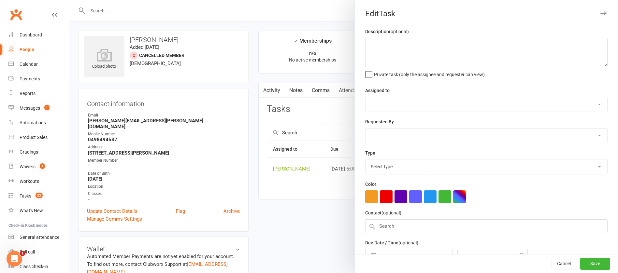
type textarea "follow up re 5pm [DATE]"
select select "12940"
select select "45795"
type input "[DATE]"
type input "5:00pm"
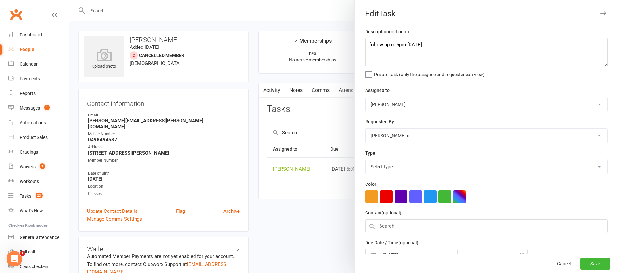
select select "12048"
drag, startPoint x: 427, startPoint y: 44, endPoint x: 388, endPoint y: 41, distance: 39.2
click at [388, 41] on textarea "follow up re 5pm [DATE]" at bounding box center [486, 52] width 243 height 29
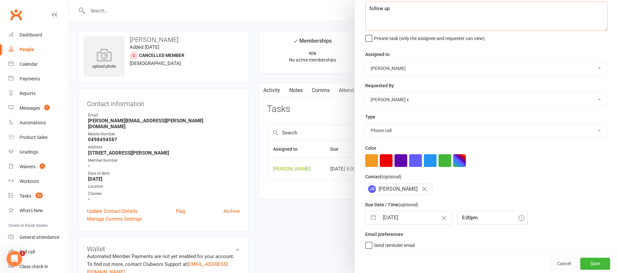
type textarea "follow up"
select select "7"
select select "2025"
select select "8"
select select "2025"
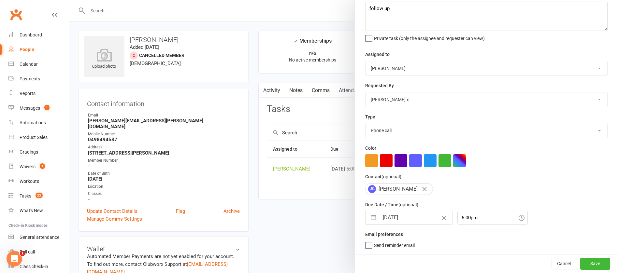
select select "9"
select select "2025"
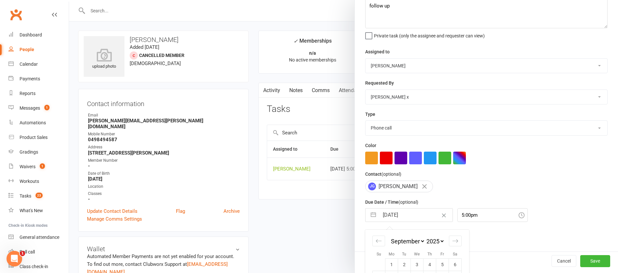
click at [403, 213] on input "[DATE]" at bounding box center [415, 215] width 73 height 13
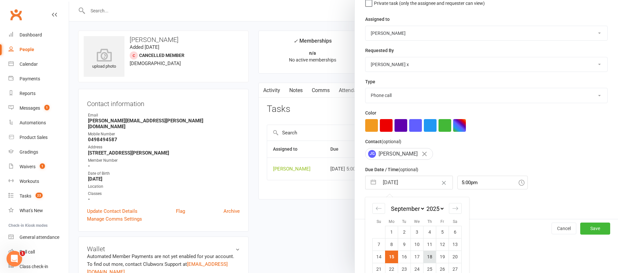
scroll to position [96, 0]
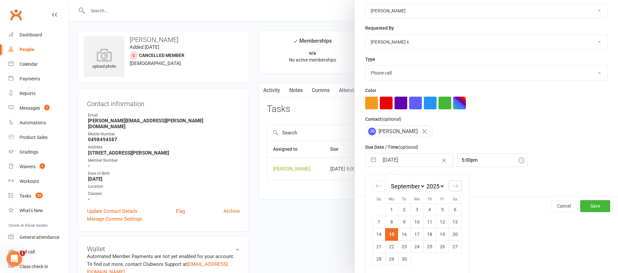
click at [452, 183] on icon "Move forward to switch to the next month." at bounding box center [455, 186] width 6 height 6
select select "10"
select select "2025"
click at [438, 222] on td "10" at bounding box center [442, 222] width 13 height 12
type input "[DATE]"
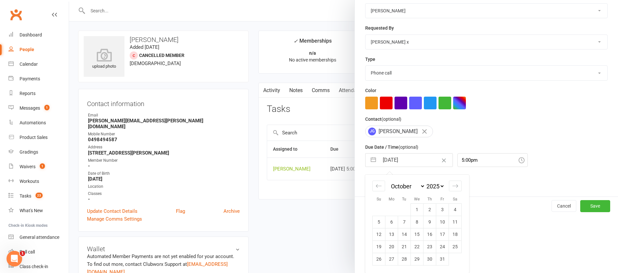
scroll to position [39, 0]
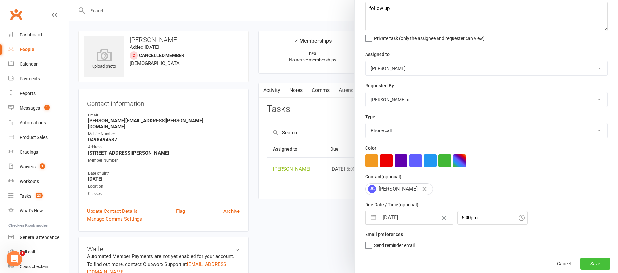
click at [581, 264] on button "Save" at bounding box center [596, 264] width 30 height 12
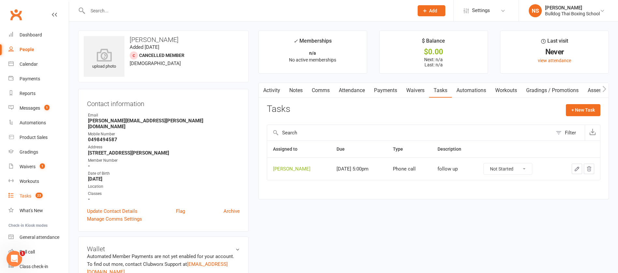
click at [32, 196] on link "Tasks 23" at bounding box center [38, 196] width 60 height 15
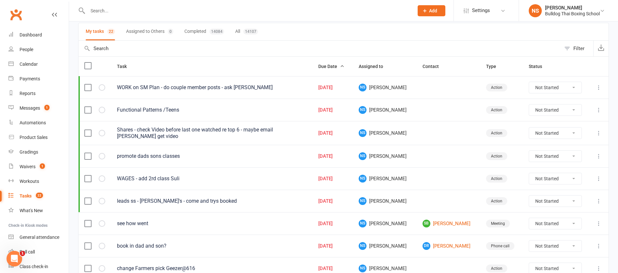
scroll to position [147, 0]
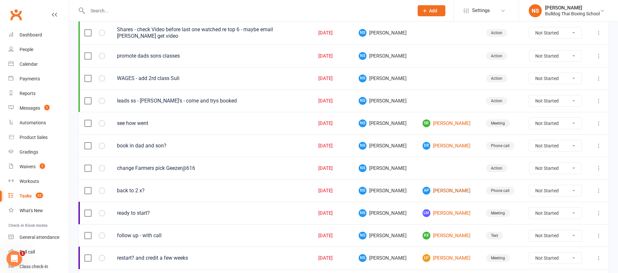
click at [448, 189] on link "AP [PERSON_NAME]" at bounding box center [449, 191] width 52 height 8
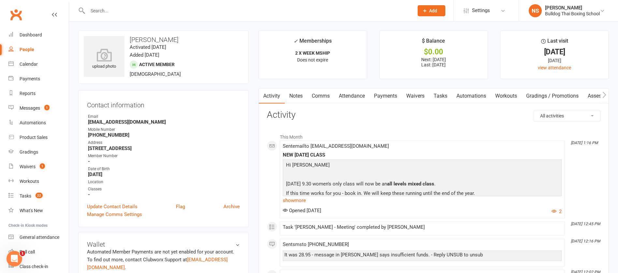
click at [438, 95] on link "Tasks" at bounding box center [440, 96] width 23 height 15
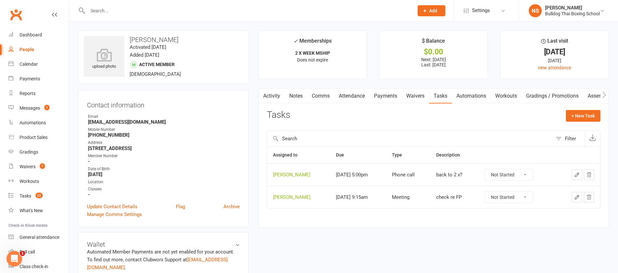
click at [578, 171] on button "button" at bounding box center [577, 175] width 10 height 10
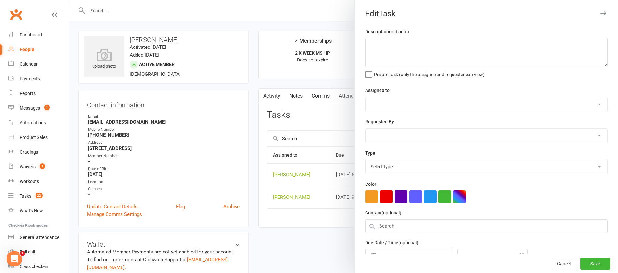
type textarea "back to 2 x?"
select select "12940"
select select "45795"
type input "[DATE]"
type input "5:00pm"
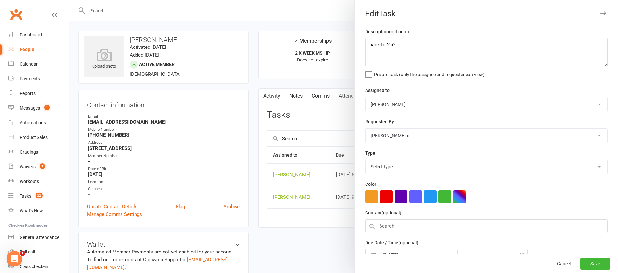
select select "12048"
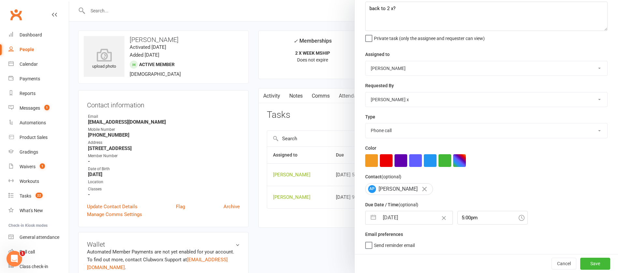
click at [408, 214] on input "[DATE]" at bounding box center [415, 218] width 73 height 13
select select "7"
select select "2025"
select select "8"
select select "2025"
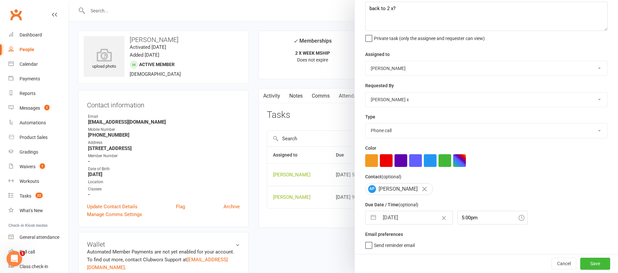
select select "9"
select select "2025"
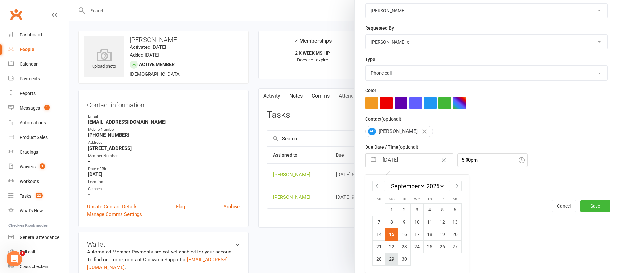
click at [386, 260] on td "29" at bounding box center [392, 259] width 13 height 12
type input "[DATE]"
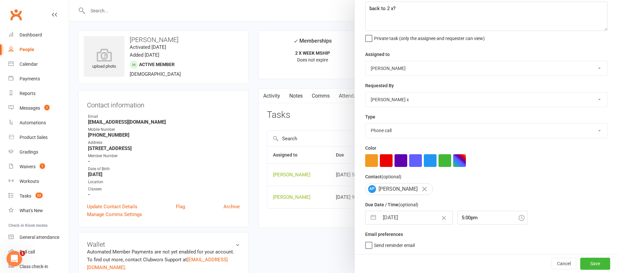
scroll to position [39, 0]
click at [581, 262] on button "Save" at bounding box center [596, 264] width 30 height 12
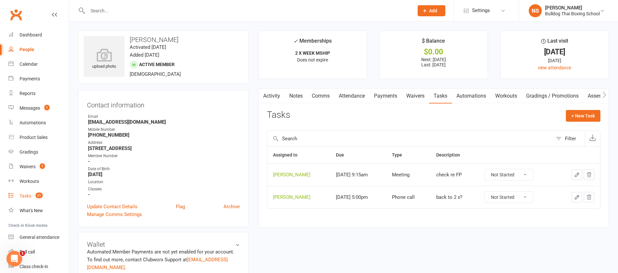
click at [27, 198] on div "Tasks" at bounding box center [26, 196] width 12 height 5
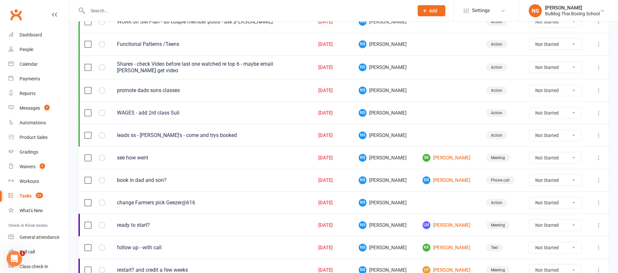
scroll to position [147, 0]
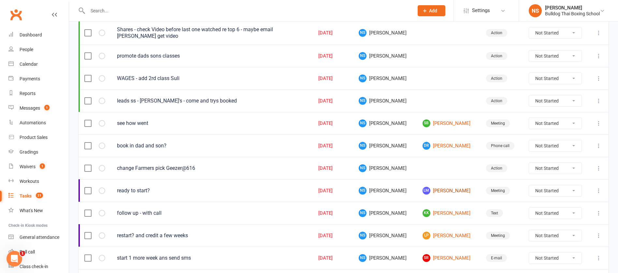
click at [443, 191] on link "LM [PERSON_NAME]" at bounding box center [449, 191] width 52 height 8
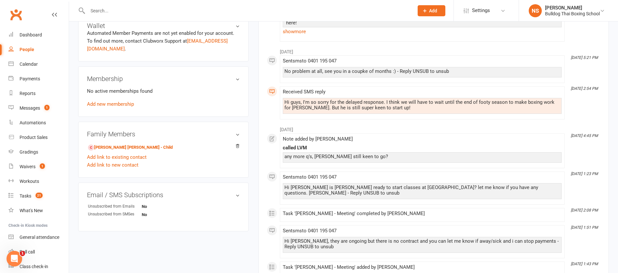
scroll to position [244, 0]
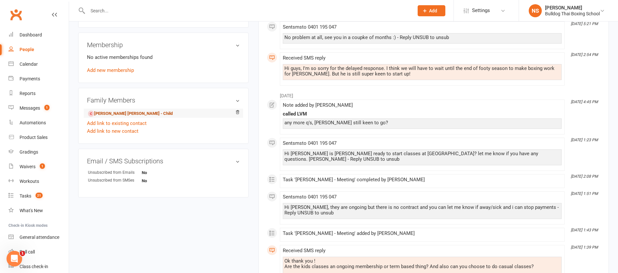
click at [121, 114] on link "[PERSON_NAME] [PERSON_NAME] - Child" at bounding box center [130, 113] width 85 height 7
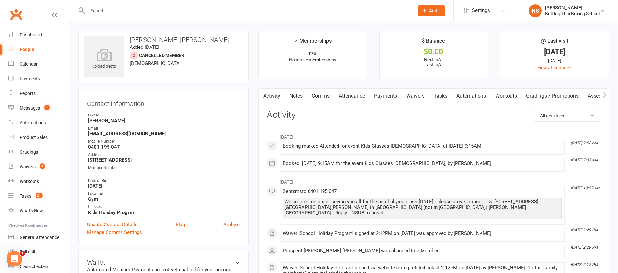
click at [298, 94] on link "Notes" at bounding box center [296, 96] width 22 height 15
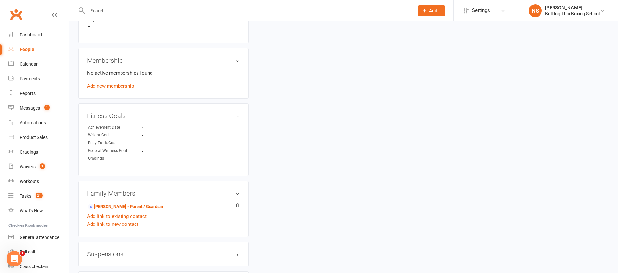
scroll to position [391, 0]
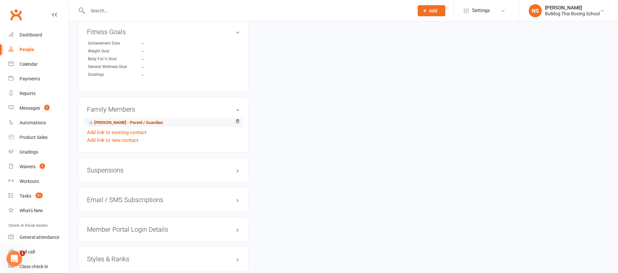
click at [116, 122] on link "[PERSON_NAME] - Parent / Guardian" at bounding box center [125, 123] width 75 height 7
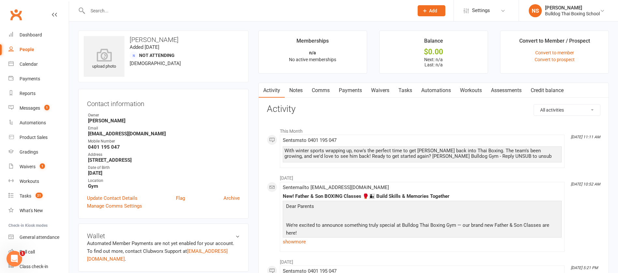
click at [295, 91] on link "Notes" at bounding box center [296, 90] width 22 height 15
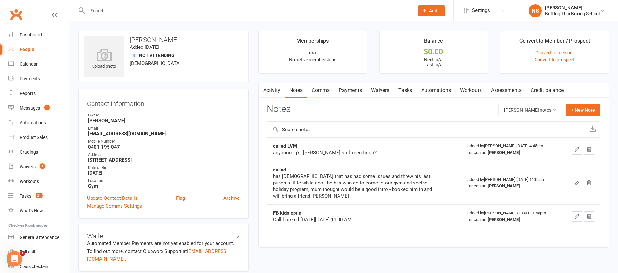
click at [274, 90] on link "Activity" at bounding box center [272, 90] width 26 height 15
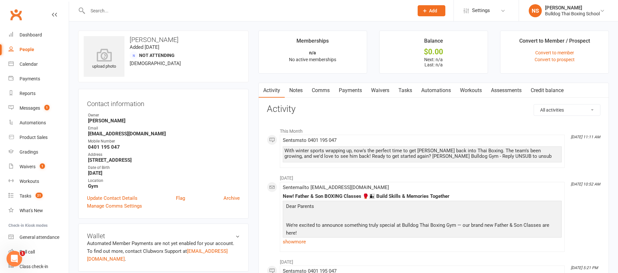
click at [325, 89] on link "Comms" at bounding box center [320, 90] width 27 height 15
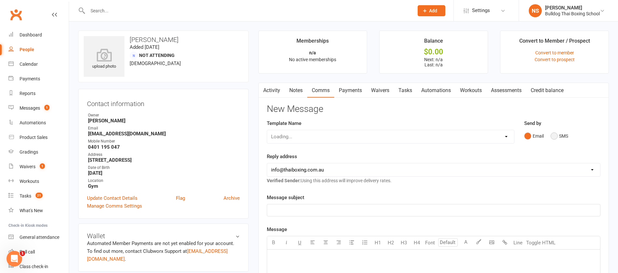
click at [556, 136] on button "SMS" at bounding box center [560, 136] width 18 height 12
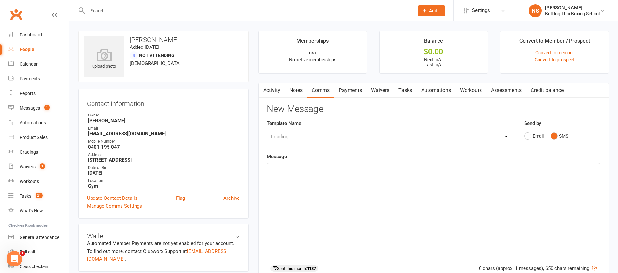
drag, startPoint x: 310, startPoint y: 173, endPoint x: 319, endPoint y: 171, distance: 8.6
click at [314, 172] on p "﻿" at bounding box center [433, 170] width 325 height 8
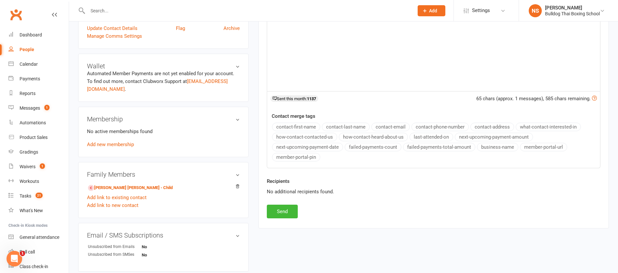
scroll to position [196, 0]
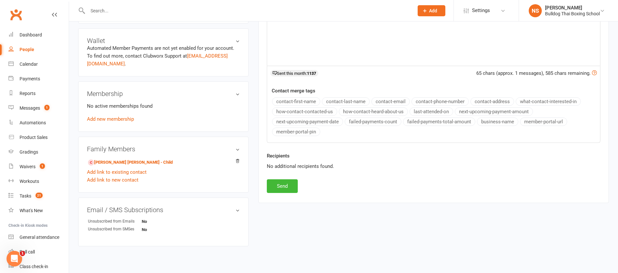
click at [278, 178] on div "Recipients No additional recipients found." at bounding box center [434, 165] width 344 height 27
click at [282, 185] on button "Send" at bounding box center [282, 187] width 31 height 14
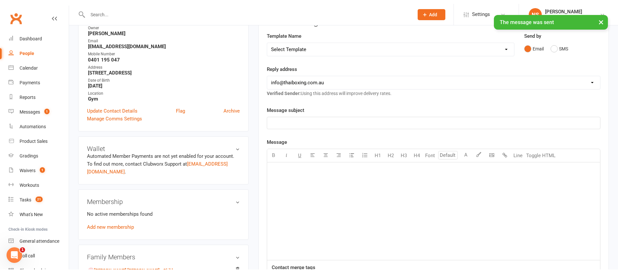
scroll to position [0, 0]
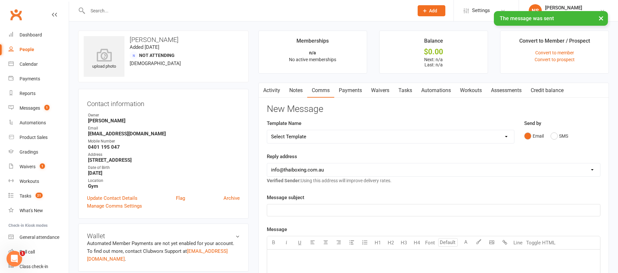
click at [421, 89] on link "Automations" at bounding box center [436, 90] width 39 height 15
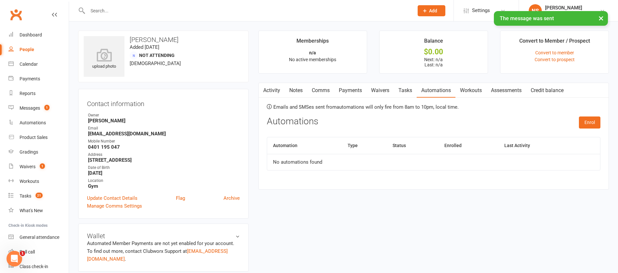
drag, startPoint x: 406, startPoint y: 89, endPoint x: 409, endPoint y: 91, distance: 3.8
click at [406, 89] on link "Tasks" at bounding box center [405, 90] width 23 height 15
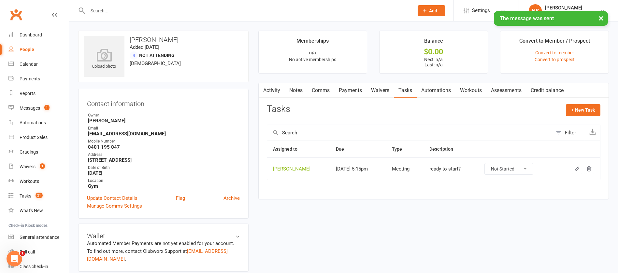
click at [578, 170] on icon "button" at bounding box center [577, 169] width 6 height 6
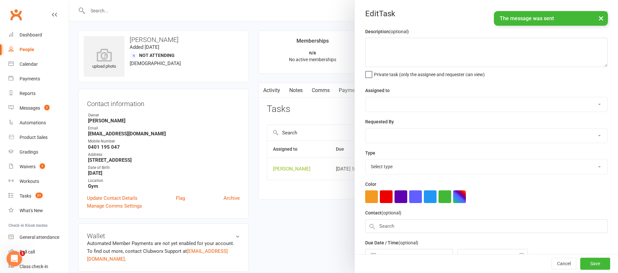
type textarea "ready to start?"
select select "12940"
select select "45795"
type input "[DATE]"
type input "5:15pm"
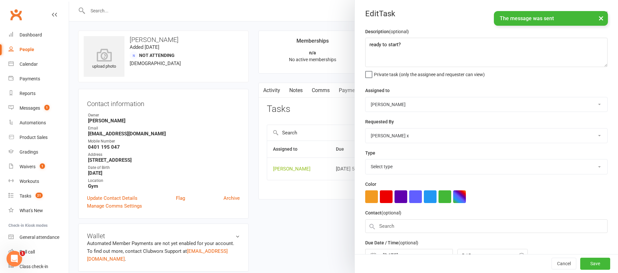
select select "12049"
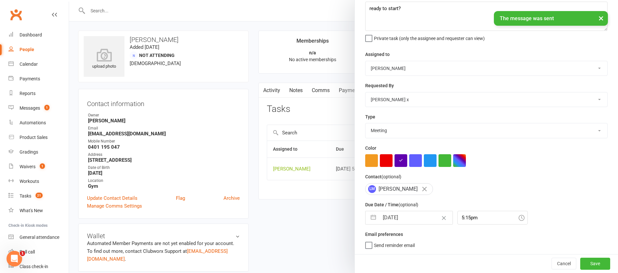
select select "7"
select select "2025"
select select "8"
select select "2025"
select select "9"
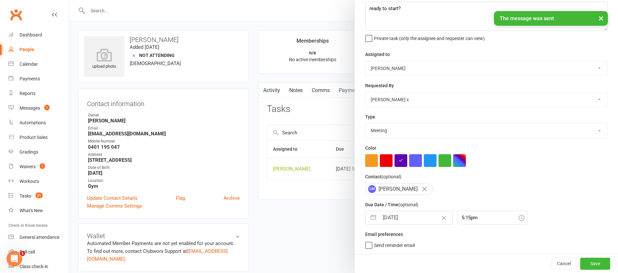
select select "2025"
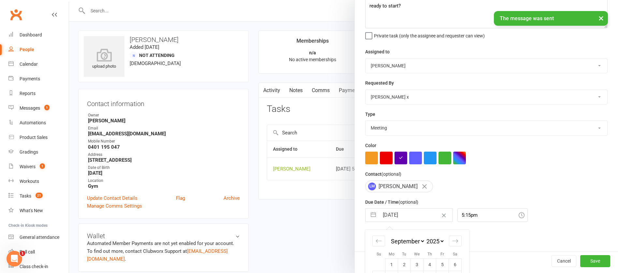
click at [411, 213] on input "[DATE]" at bounding box center [415, 215] width 73 height 13
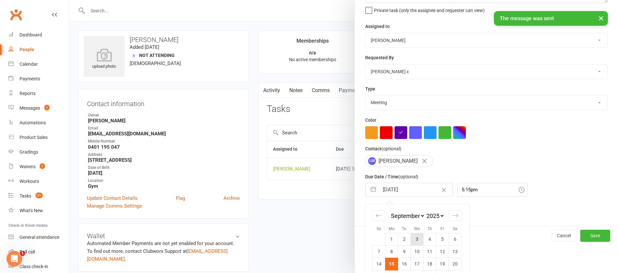
scroll to position [96, 0]
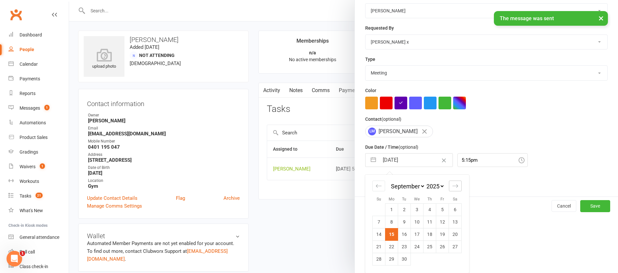
click at [453, 185] on icon "Move forward to switch to the next month." at bounding box center [456, 185] width 6 height 3
select select "10"
select select "2025"
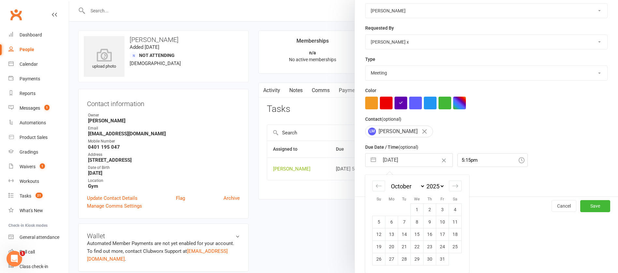
drag, startPoint x: 439, startPoint y: 222, endPoint x: 448, endPoint y: 229, distance: 11.5
click at [440, 222] on td "10" at bounding box center [442, 222] width 13 height 12
type input "[DATE]"
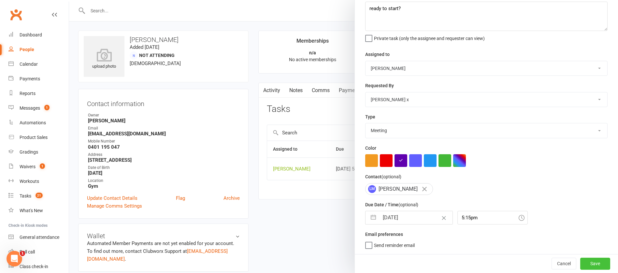
click at [590, 265] on button "Save" at bounding box center [596, 264] width 30 height 12
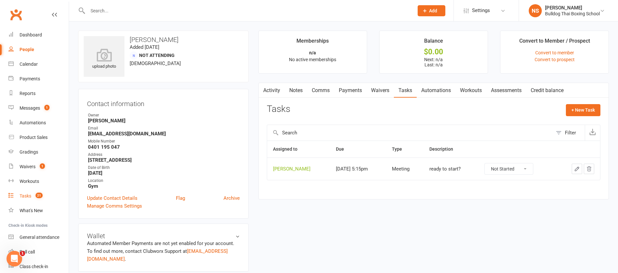
click at [25, 194] on div "Tasks" at bounding box center [26, 196] width 12 height 5
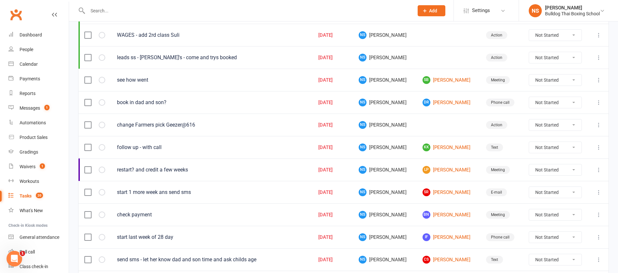
scroll to position [196, 0]
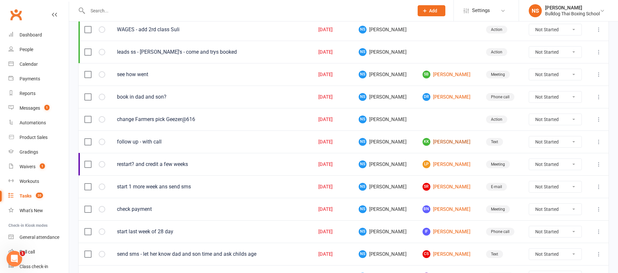
click at [440, 141] on link "KK [PERSON_NAME]" at bounding box center [449, 142] width 52 height 8
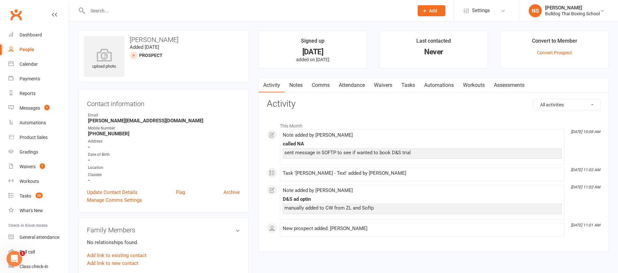
click at [358, 83] on link "Attendance" at bounding box center [351, 85] width 35 height 15
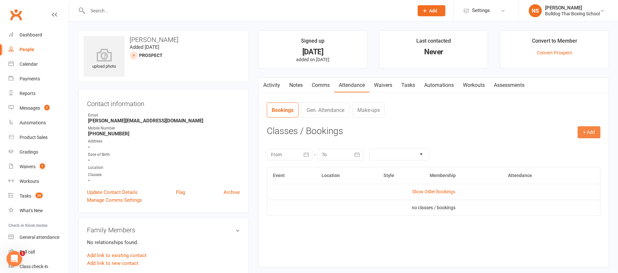
click at [582, 133] on button "+ Add" at bounding box center [589, 132] width 23 height 12
click at [554, 146] on link "Book Event" at bounding box center [568, 147] width 65 height 13
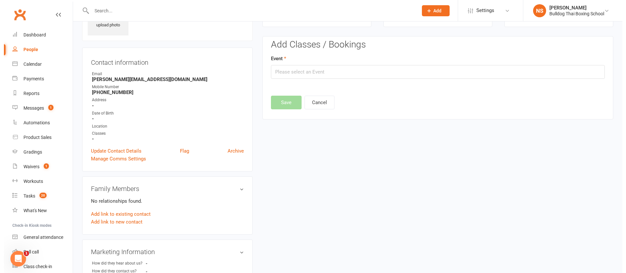
scroll to position [45, 0]
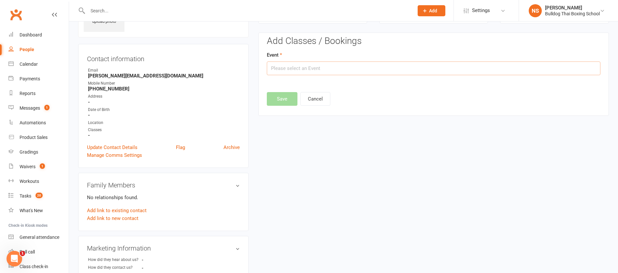
click at [301, 66] on input "text" at bounding box center [434, 69] width 334 height 14
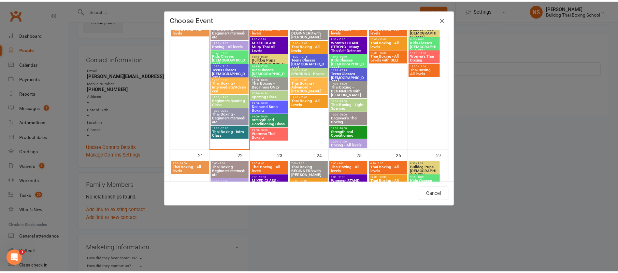
scroll to position [342, 0]
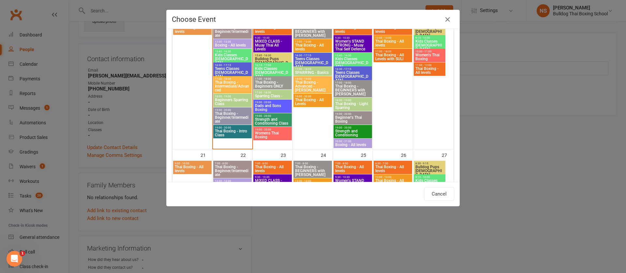
click at [266, 106] on span "Dads and Sons Boxing" at bounding box center [273, 108] width 36 height 8
type input "Dads and Sons Boxing - [DATE] 7:00:00 PM"
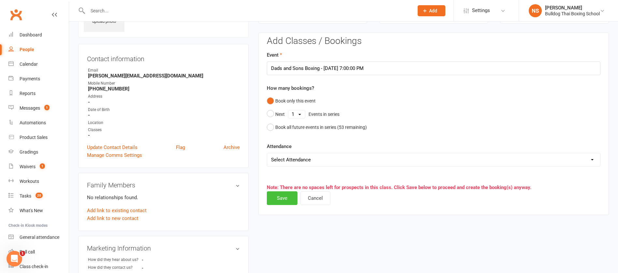
click at [282, 199] on button "Save" at bounding box center [282, 199] width 31 height 14
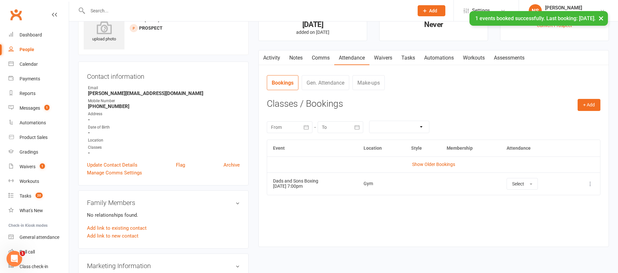
scroll to position [125, 0]
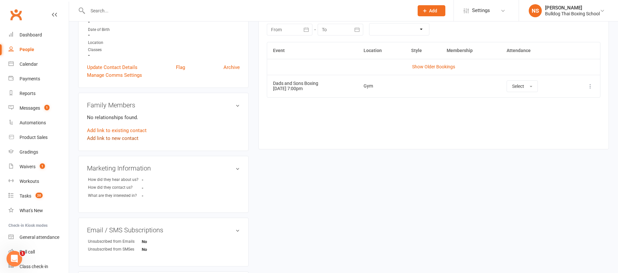
click at [117, 139] on link "Add link to new contact" at bounding box center [112, 139] width 51 height 8
click at [114, 133] on span "Member" at bounding box center [116, 132] width 18 height 6
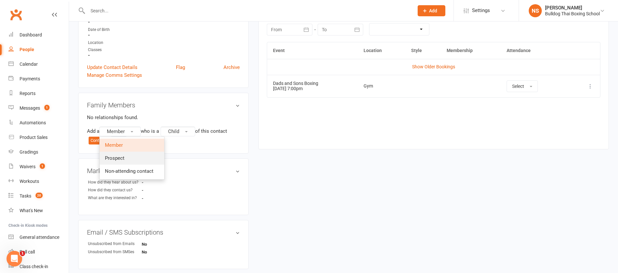
click at [116, 155] on span "Prospect" at bounding box center [115, 158] width 20 height 6
click at [100, 140] on button "Continue" at bounding box center [99, 141] width 20 height 8
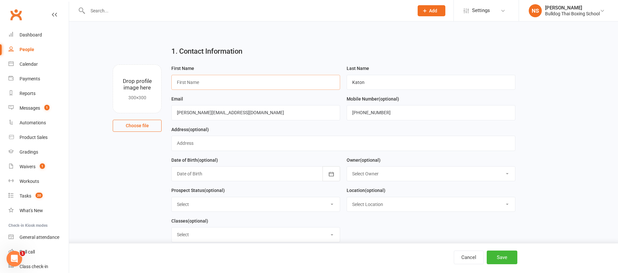
drag, startPoint x: 240, startPoint y: 81, endPoint x: 242, endPoint y: 72, distance: 9.5
click at [240, 81] on input "text" at bounding box center [255, 82] width 169 height 15
type input "[PERSON_NAME]"
click at [506, 261] on button "Save" at bounding box center [502, 258] width 31 height 14
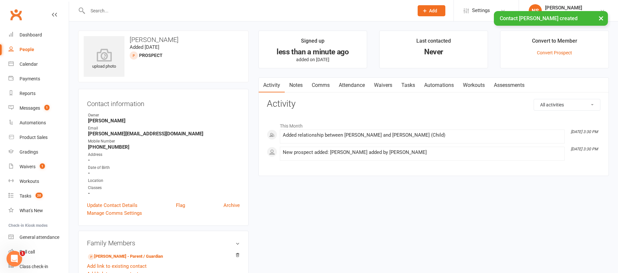
click at [353, 88] on link "Attendance" at bounding box center [351, 85] width 35 height 15
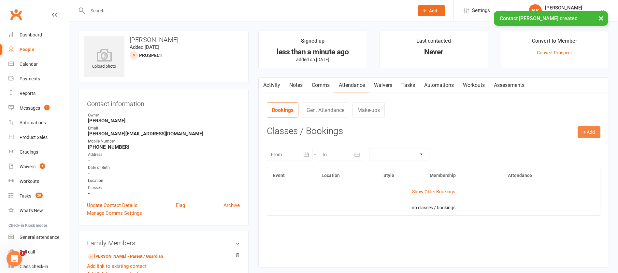
click at [582, 133] on button "+ Add" at bounding box center [589, 132] width 23 height 12
click at [578, 145] on link "Book Event" at bounding box center [568, 147] width 65 height 13
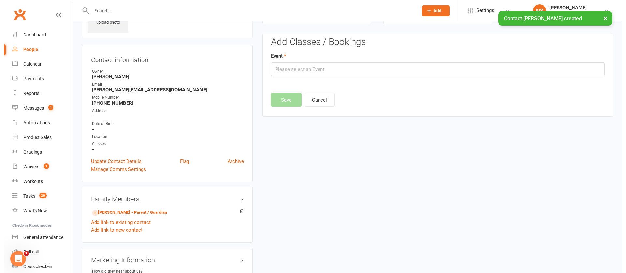
scroll to position [45, 0]
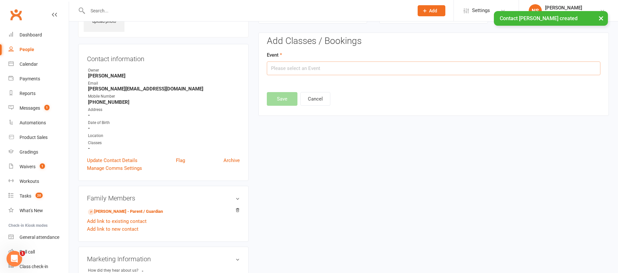
click at [337, 68] on input "text" at bounding box center [434, 69] width 334 height 14
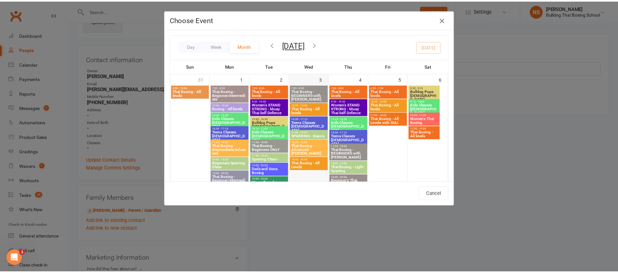
scroll to position [293, 0]
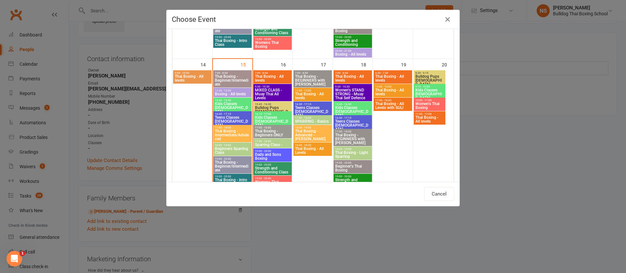
click at [275, 153] on span "Dads and Sons Boxing" at bounding box center [273, 157] width 36 height 8
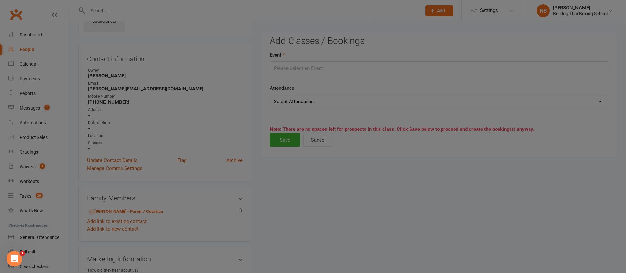
type input "Dads and Sons Boxing - [DATE] 7:00:00 PM"
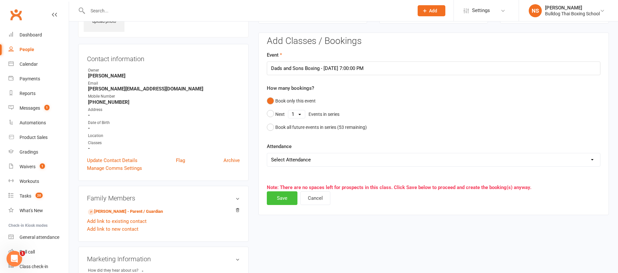
click at [282, 198] on button "Save" at bounding box center [282, 199] width 31 height 14
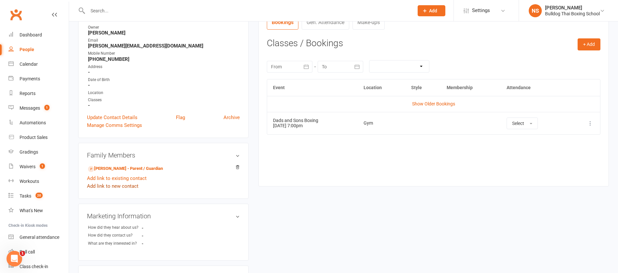
scroll to position [98, 0]
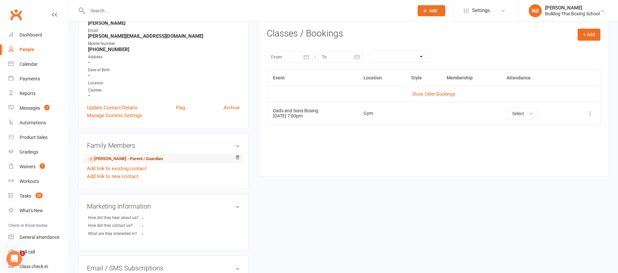
click at [120, 160] on link "[PERSON_NAME] - Parent / Guardian" at bounding box center [125, 159] width 75 height 7
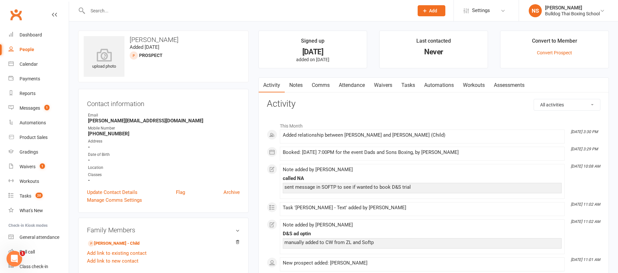
click at [296, 85] on link "Notes" at bounding box center [296, 85] width 22 height 15
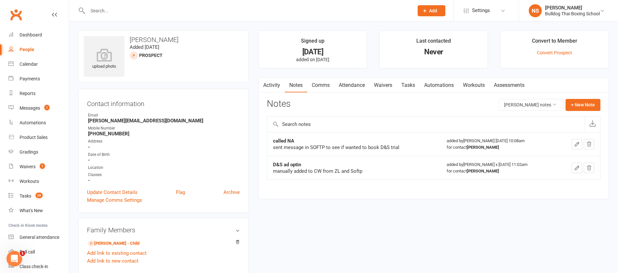
click at [574, 144] on icon "button" at bounding box center [577, 144] width 6 height 6
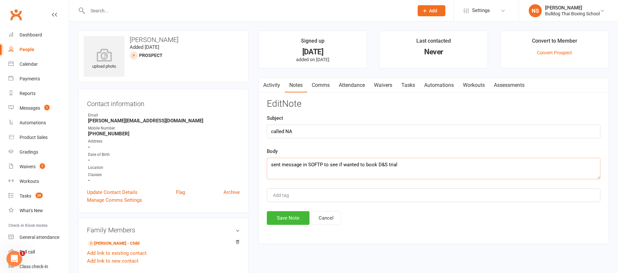
click at [425, 169] on textarea "sent message in SOFTP to see if wanted to book D&S trial" at bounding box center [434, 169] width 334 height 22
click at [540, 166] on textarea "sent message in SOFTP to see if wanted to book D&S trial. REPLIED - tentatively…" at bounding box center [434, 169] width 334 height 22
type textarea "sent message in SOFTP to see if wanted to book D&S trial. REPLIED - tentatively…"
click at [295, 216] on button "Save Note" at bounding box center [288, 219] width 43 height 14
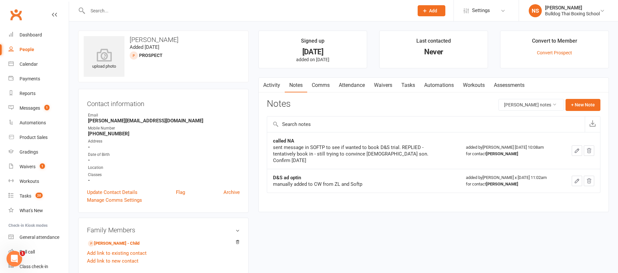
click at [413, 87] on link "Tasks" at bounding box center [408, 85] width 23 height 15
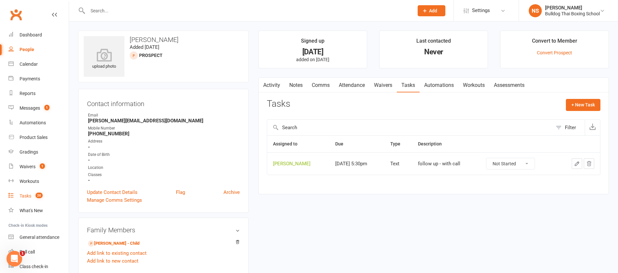
click at [27, 196] on div "Tasks" at bounding box center [26, 196] width 12 height 5
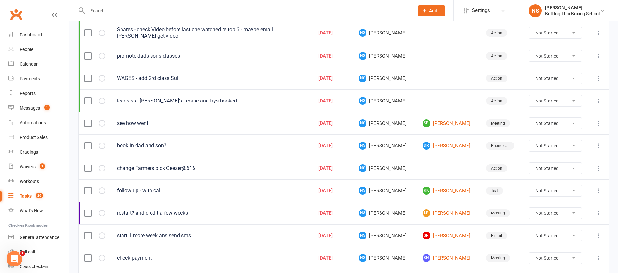
scroll to position [196, 0]
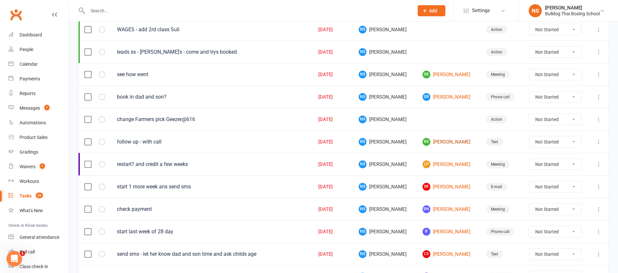
click at [435, 140] on link "KK [PERSON_NAME]" at bounding box center [449, 142] width 52 height 8
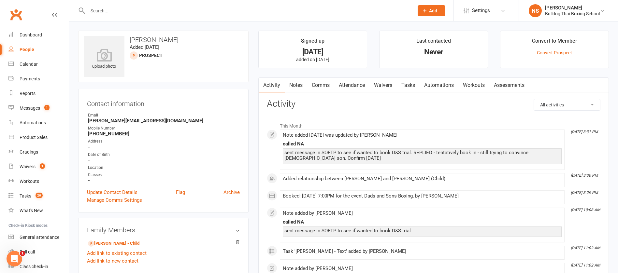
click at [409, 86] on link "Tasks" at bounding box center [408, 85] width 23 height 15
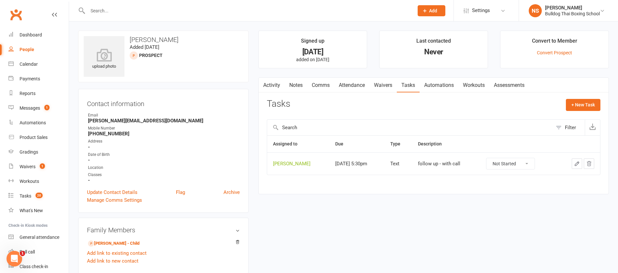
click at [579, 163] on icon "button" at bounding box center [577, 164] width 4 height 4
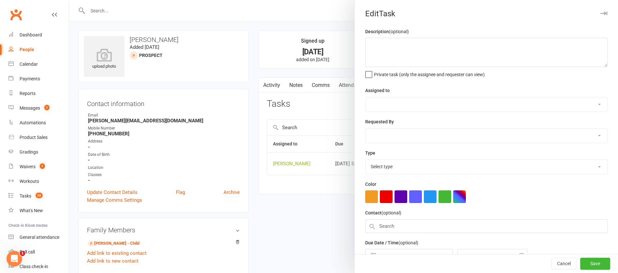
type textarea "follow up - with call"
select select "12940"
select select "45795"
type input "[DATE]"
type input "5:30pm"
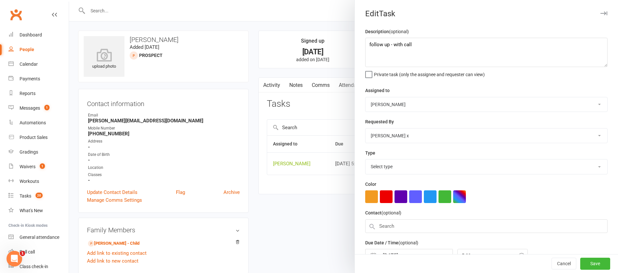
select select "13825"
drag, startPoint x: 386, startPoint y: 44, endPoint x: 328, endPoint y: 48, distance: 58.8
click at [69, 0] on react-component "Edit Task Description (optional) follow up - with call Private task (only the a…" at bounding box center [69, 0] width 0 height 0
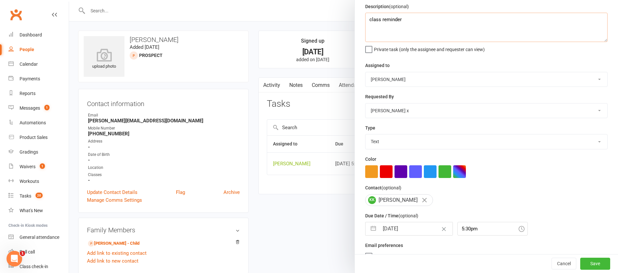
scroll to position [39, 0]
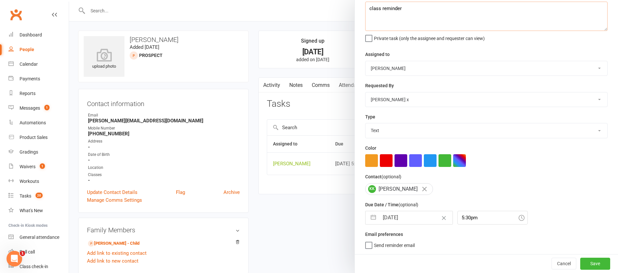
type textarea "class reminder"
select select "7"
select select "2025"
select select "8"
select select "2025"
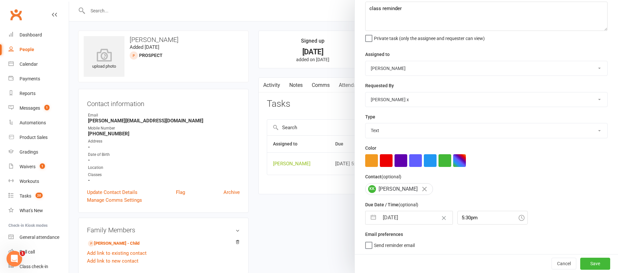
select select "9"
select select "2025"
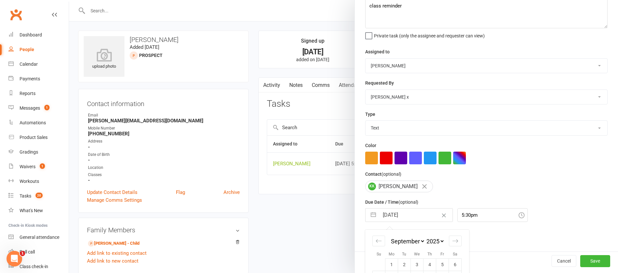
click at [410, 219] on input "[DATE]" at bounding box center [415, 215] width 73 height 13
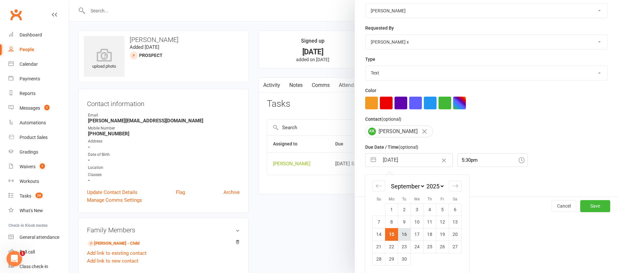
click at [403, 233] on td "16" at bounding box center [404, 234] width 13 height 12
type input "[DATE]"
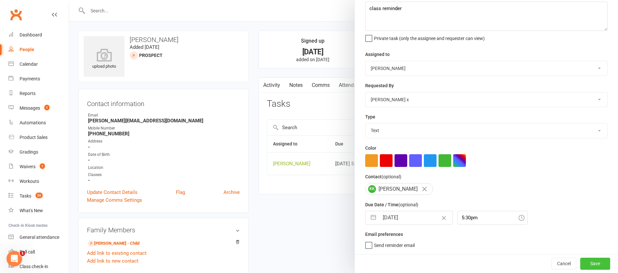
click at [581, 263] on button "Save" at bounding box center [596, 264] width 30 height 12
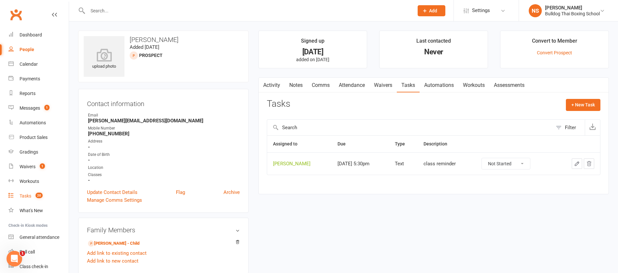
click at [24, 198] on div "Tasks" at bounding box center [26, 196] width 12 height 5
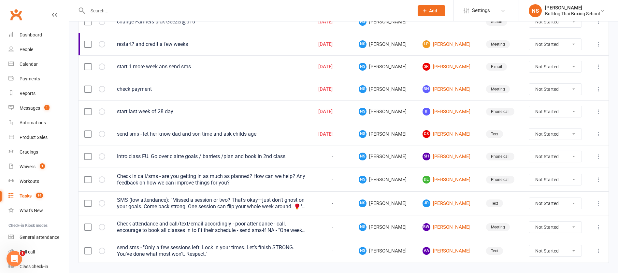
scroll to position [311, 0]
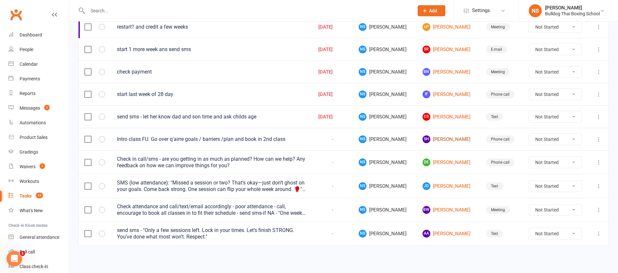
click at [441, 141] on link "SH [PERSON_NAME]" at bounding box center [449, 140] width 52 height 8
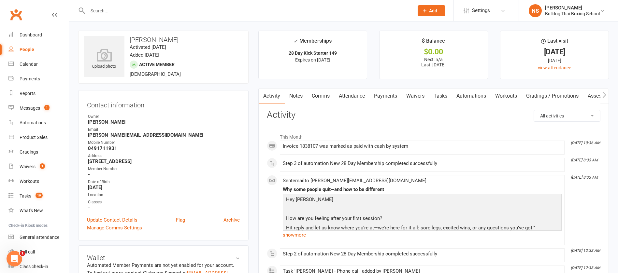
click at [441, 95] on link "Tasks" at bounding box center [440, 96] width 23 height 15
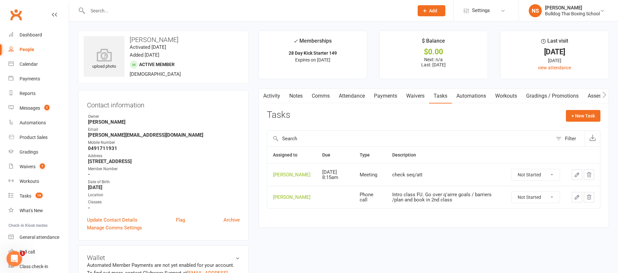
click at [551, 201] on select "Not Started In Progress Waiting Complete" at bounding box center [536, 197] width 48 height 11
click at [512, 197] on select "Not Started In Progress Waiting Complete" at bounding box center [536, 197] width 48 height 11
select select "unstarted"
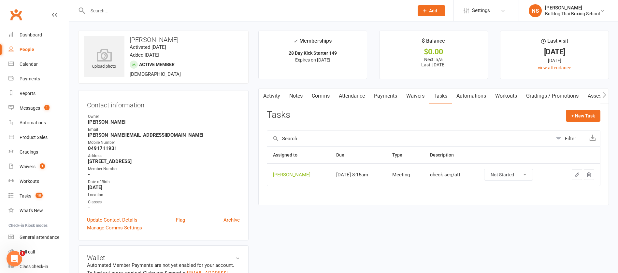
click at [480, 93] on link "Automations" at bounding box center [471, 96] width 39 height 15
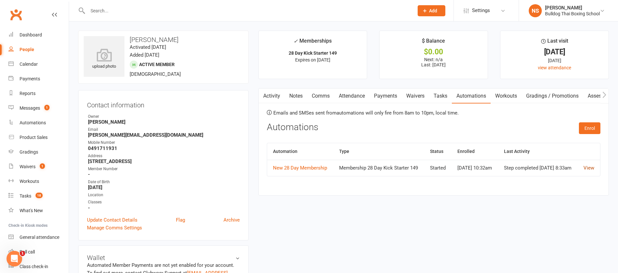
click at [590, 171] on link "View" at bounding box center [589, 168] width 11 height 6
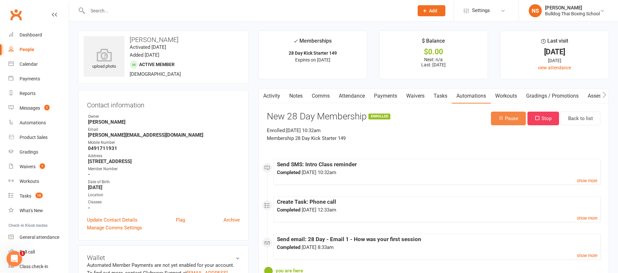
click at [513, 117] on button "Pause" at bounding box center [508, 119] width 35 height 14
click at [444, 96] on link "Tasks" at bounding box center [440, 96] width 23 height 15
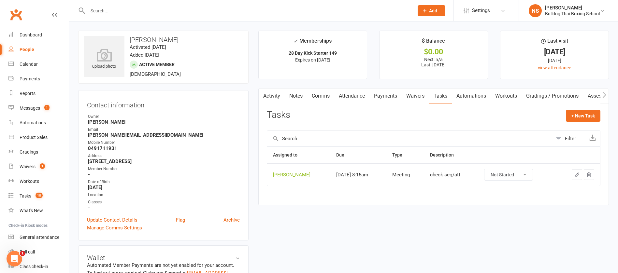
click at [576, 174] on icon "button" at bounding box center [577, 175] width 6 height 6
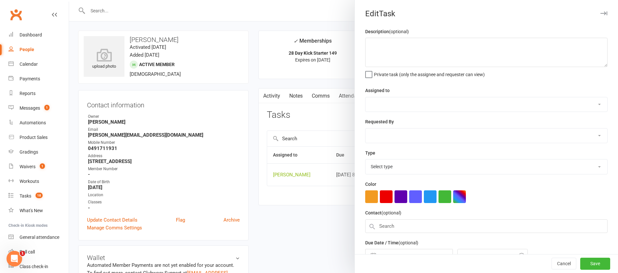
type textarea "check seq/att"
select select "12940"
type input "[DATE]"
type input "8:15am"
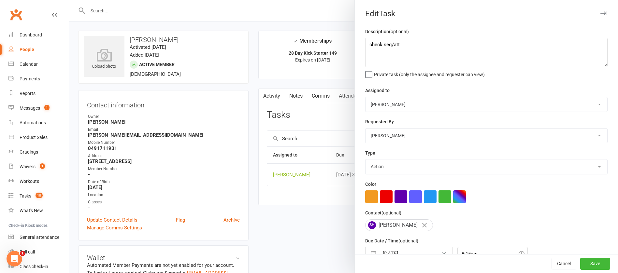
select select "12049"
drag, startPoint x: 396, startPoint y: 46, endPoint x: 386, endPoint y: 42, distance: 11.0
click at [381, 42] on textarea "check seq/att" at bounding box center [486, 52] width 243 height 29
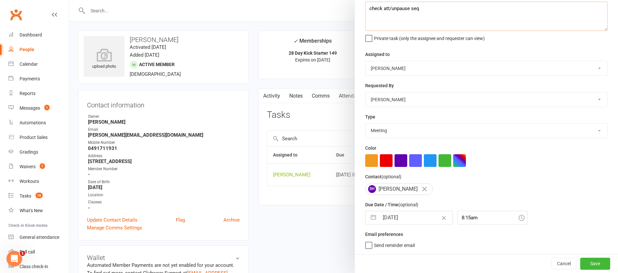
type textarea "check att/unpause seq"
select select "7"
select select "2025"
select select "8"
select select "2025"
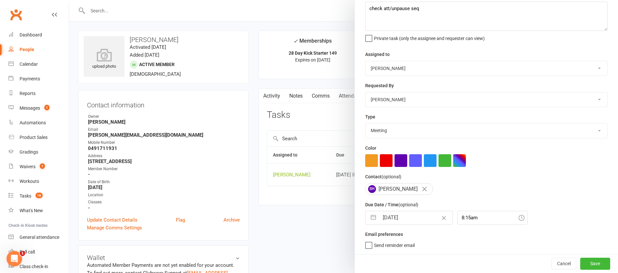
select select "9"
select select "2025"
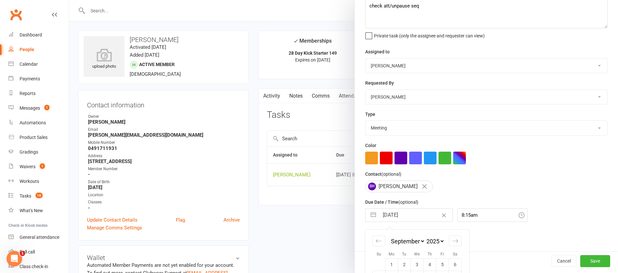
click at [409, 214] on input "[DATE]" at bounding box center [415, 215] width 73 height 13
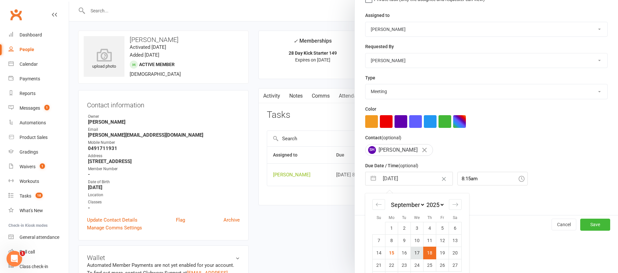
scroll to position [96, 0]
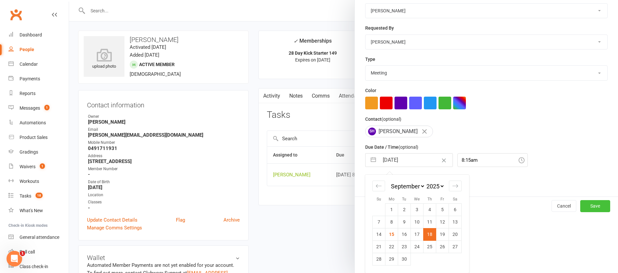
click at [583, 205] on button "Save" at bounding box center [596, 206] width 30 height 12
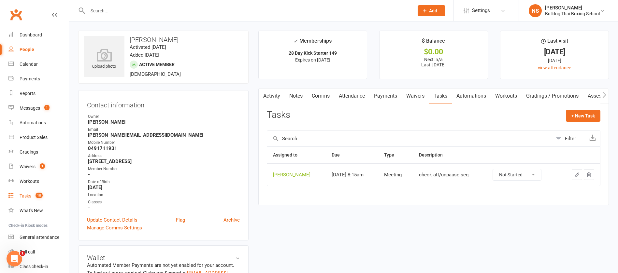
drag, startPoint x: 27, startPoint y: 196, endPoint x: 0, endPoint y: 201, distance: 27.8
click at [27, 196] on div "Tasks" at bounding box center [26, 196] width 12 height 5
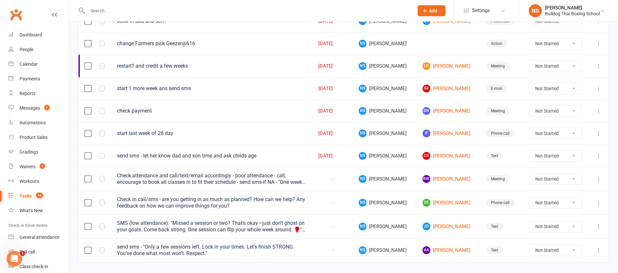
scroll to position [288, 0]
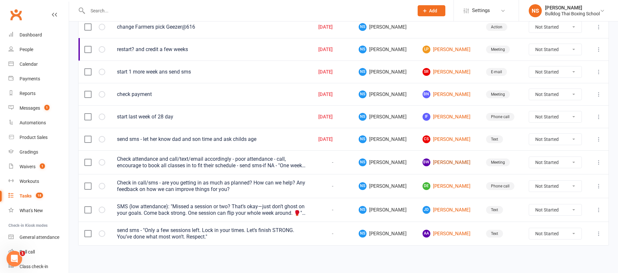
click at [432, 159] on link "BW [PERSON_NAME]" at bounding box center [449, 163] width 52 height 8
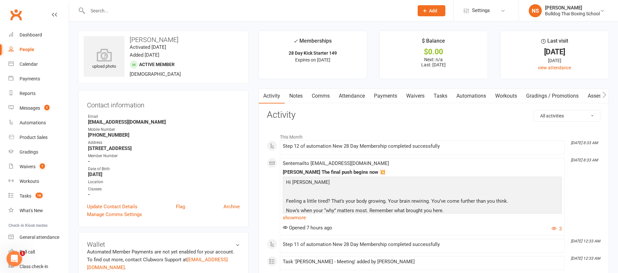
click at [445, 97] on link "Tasks" at bounding box center [440, 96] width 23 height 15
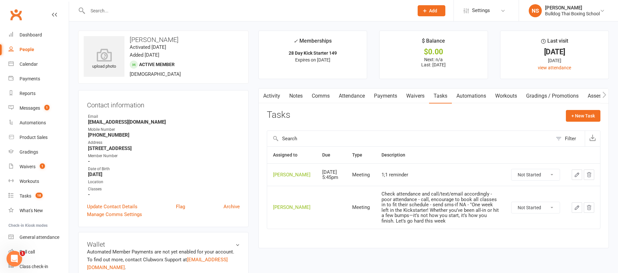
click at [548, 213] on select "Not Started In Progress Waiting Complete" at bounding box center [536, 207] width 48 height 11
click at [512, 209] on select "Not Started In Progress Waiting Complete" at bounding box center [536, 207] width 48 height 11
select select "unstarted"
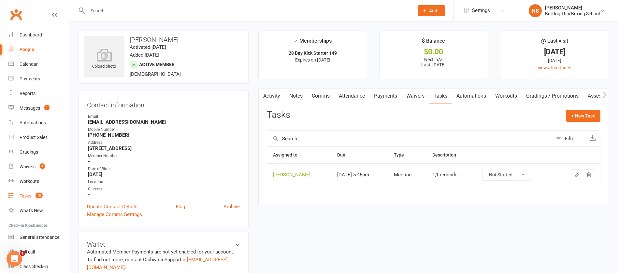
click at [24, 195] on div "Tasks" at bounding box center [26, 196] width 12 height 5
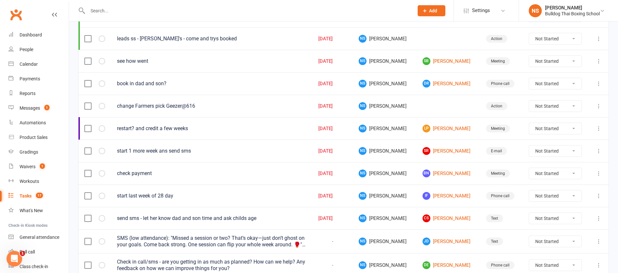
scroll to position [264, 0]
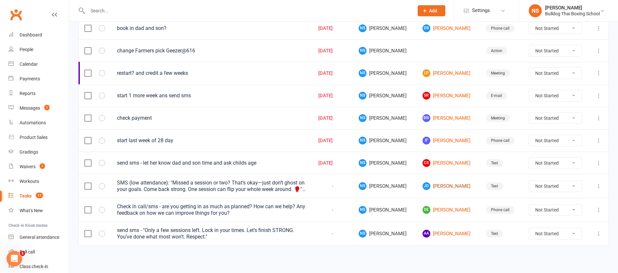
click at [435, 186] on link "[PERSON_NAME] [PERSON_NAME]" at bounding box center [449, 187] width 52 height 8
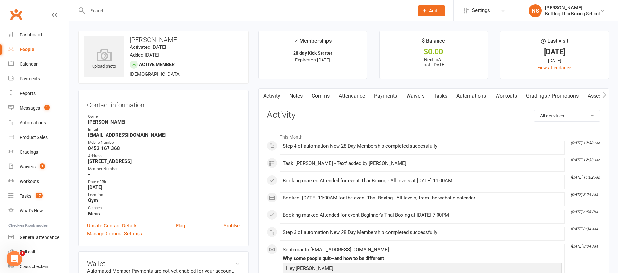
click at [446, 95] on link "Tasks" at bounding box center [440, 96] width 23 height 15
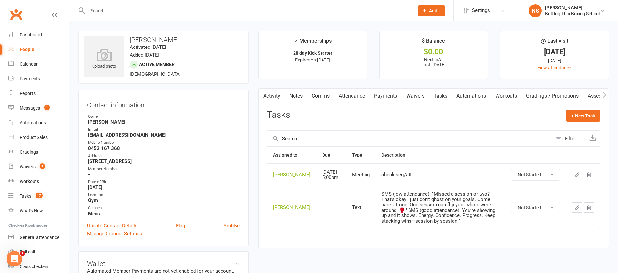
drag, startPoint x: 545, startPoint y: 218, endPoint x: 545, endPoint y: 221, distance: 3.6
click at [545, 213] on select "Not Started In Progress Waiting Complete" at bounding box center [536, 207] width 48 height 11
click at [512, 212] on select "Not Started In Progress Waiting Complete" at bounding box center [536, 207] width 48 height 11
select select "unstarted"
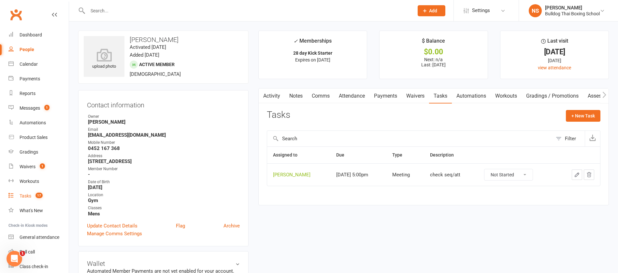
click at [24, 196] on div "Tasks" at bounding box center [26, 196] width 12 height 5
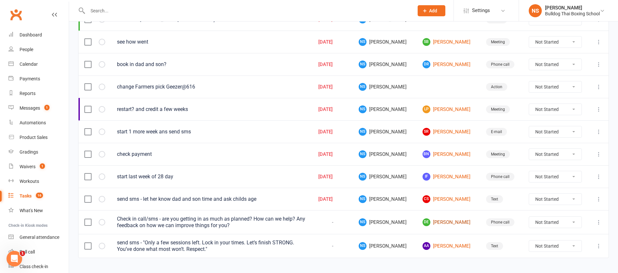
scroll to position [241, 0]
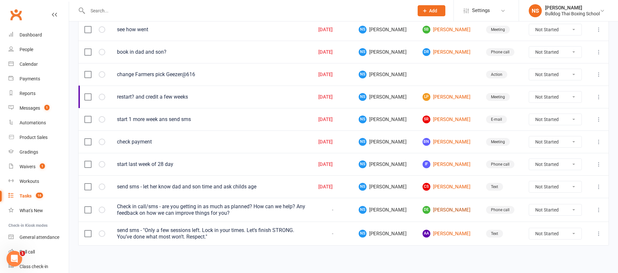
click at [436, 208] on link "DE [PERSON_NAME]" at bounding box center [449, 210] width 52 height 8
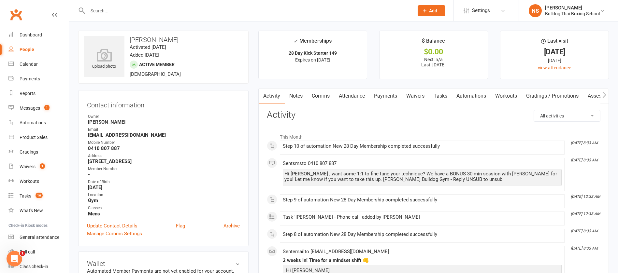
click at [442, 94] on link "Tasks" at bounding box center [440, 96] width 23 height 15
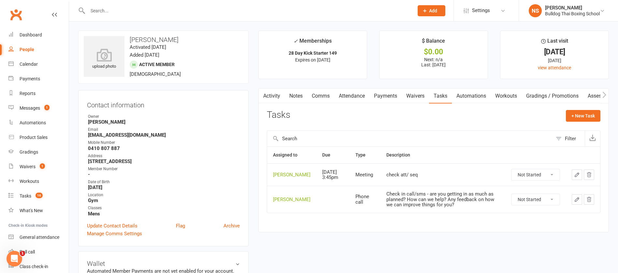
click at [554, 205] on select "Not Started In Progress Waiting Complete" at bounding box center [536, 199] width 48 height 11
click at [512, 203] on select "Not Started In Progress Waiting Complete" at bounding box center [536, 199] width 48 height 11
select select "unstarted"
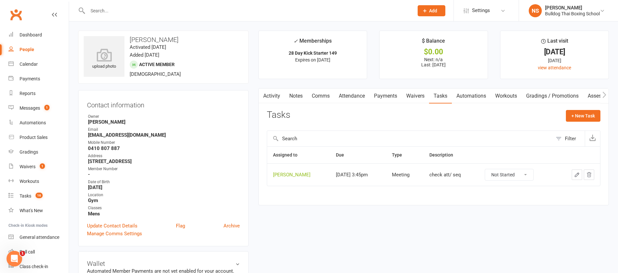
click at [576, 174] on icon "button" at bounding box center [577, 175] width 6 height 6
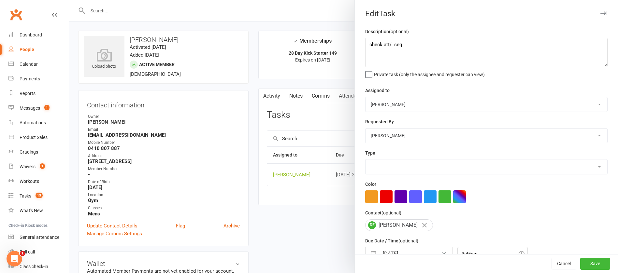
type textarea "check att/ seq"
select select "12940"
type input "[DATE]"
type input "3:45pm"
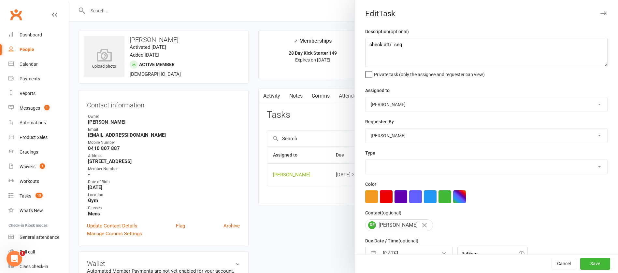
select select "12049"
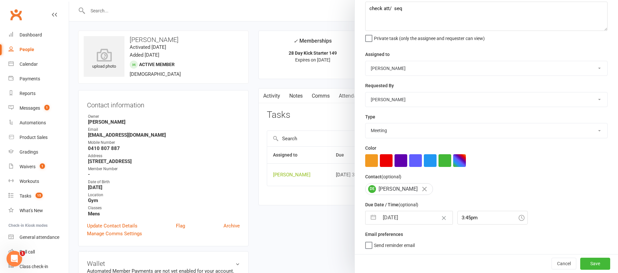
click at [415, 218] on input "[DATE]" at bounding box center [415, 218] width 73 height 13
select select "7"
select select "2025"
select select "8"
select select "2025"
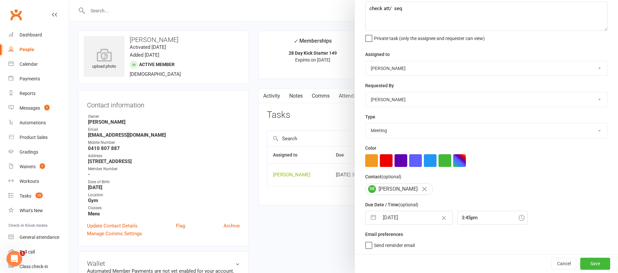
select select "9"
select select "2025"
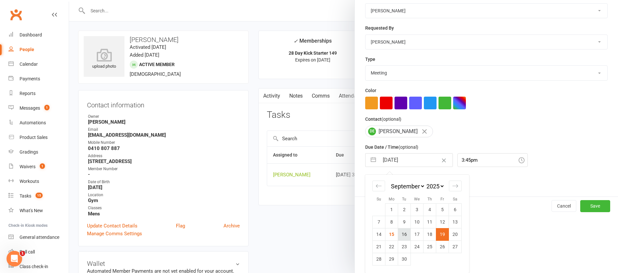
click at [401, 235] on td "16" at bounding box center [404, 234] width 13 height 12
type input "[DATE]"
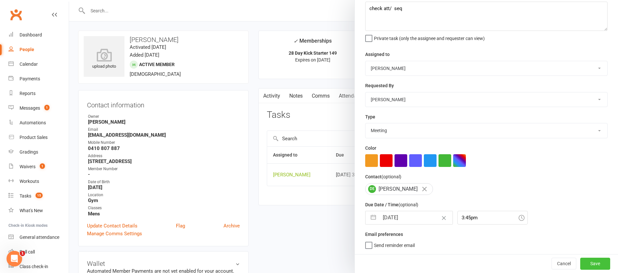
click at [582, 260] on button "Save" at bounding box center [596, 264] width 30 height 12
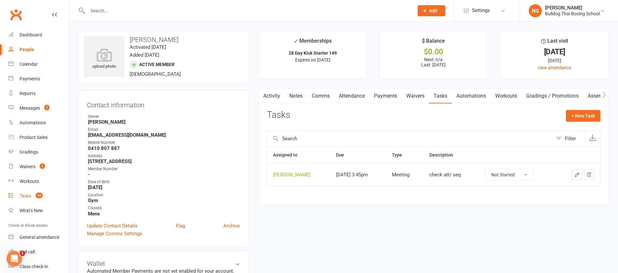
drag, startPoint x: 26, startPoint y: 193, endPoint x: 23, endPoint y: 197, distance: 4.6
click at [26, 194] on div "Tasks" at bounding box center [26, 196] width 12 height 5
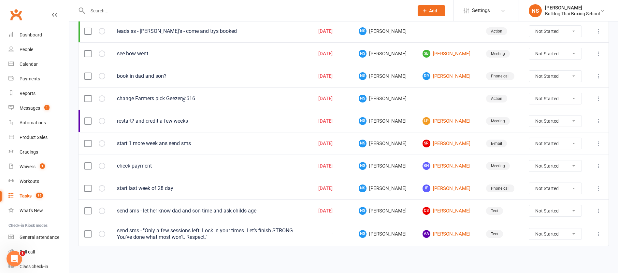
scroll to position [217, 0]
click at [449, 234] on link "AA [PERSON_NAME]" at bounding box center [449, 234] width 52 height 8
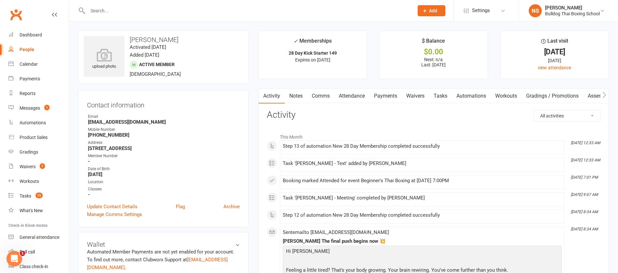
click at [444, 97] on link "Tasks" at bounding box center [440, 96] width 23 height 15
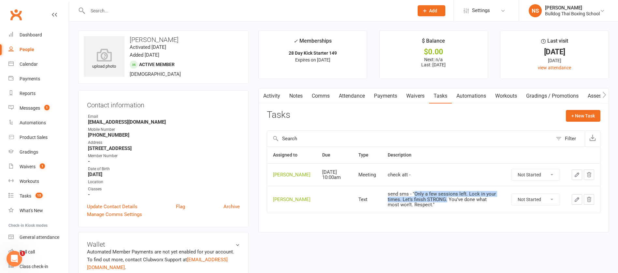
drag, startPoint x: 438, startPoint y: 205, endPoint x: 411, endPoint y: 198, distance: 28.1
click at [408, 198] on div "send sms - "Only a few sessions left. Lock in your times. Let’s finish STRONG. …" at bounding box center [444, 200] width 112 height 16
copy div "nly a few sessions left. Lock in your times. Let’s finish STRONG."
click at [557, 203] on select "Not Started In Progress Waiting Complete" at bounding box center [536, 199] width 48 height 11
click at [512, 199] on select "Not Started In Progress Waiting Complete" at bounding box center [536, 199] width 48 height 11
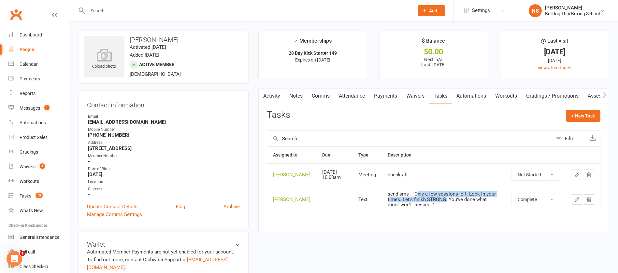
select select "unstarted"
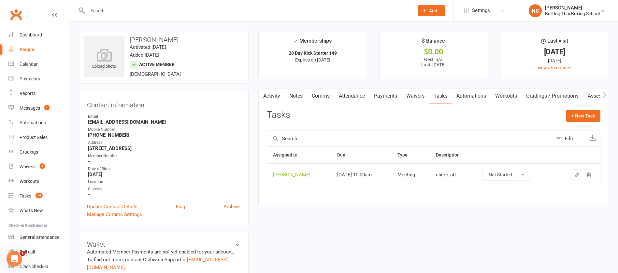
click at [320, 95] on link "Comms" at bounding box center [320, 96] width 27 height 15
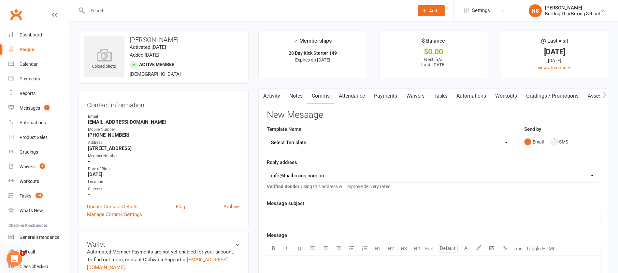
click at [552, 138] on button "SMS" at bounding box center [560, 142] width 18 height 12
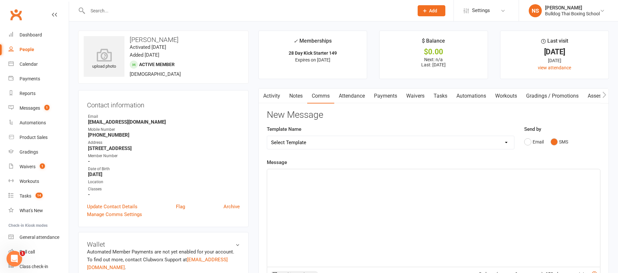
click at [324, 177] on p "﻿" at bounding box center [433, 175] width 325 height 8
click at [299, 173] on span "Hey [PERSON_NAME], nly a few sessions left. Lock in your times. Let’s finish ST…" at bounding box center [365, 175] width 189 height 6
click at [440, 177] on p "Hey [PERSON_NAME], only a few sessions left. Lock in your times. Let’s finish S…" at bounding box center [433, 175] width 325 height 8
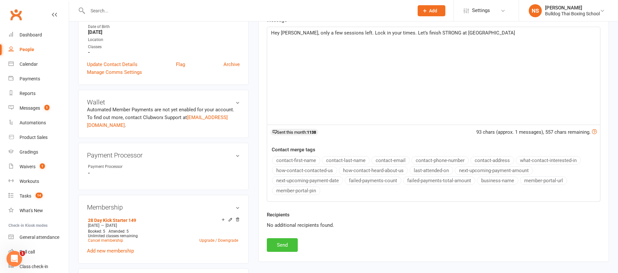
scroll to position [147, 0]
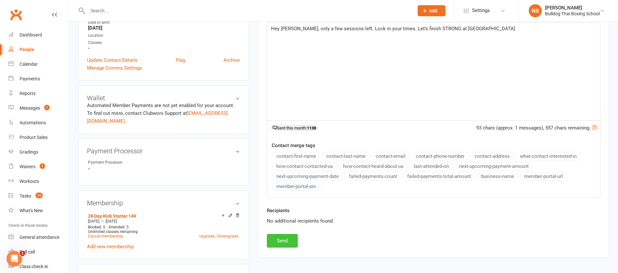
click at [286, 238] on button "Send" at bounding box center [282, 241] width 31 height 14
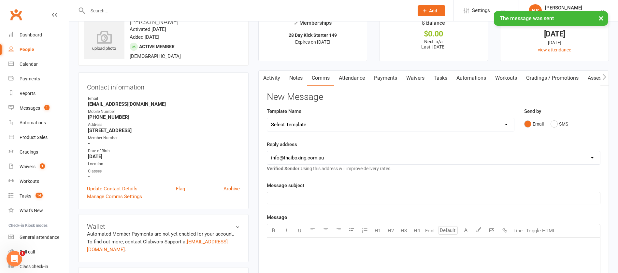
scroll to position [0, 0]
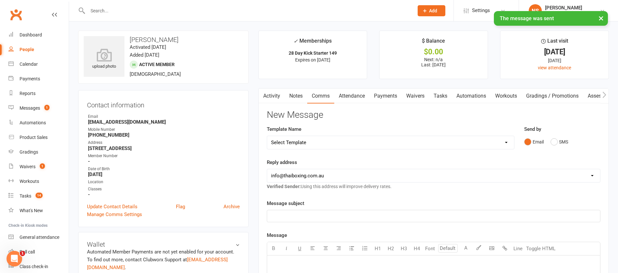
click at [440, 96] on link "Tasks" at bounding box center [440, 96] width 23 height 15
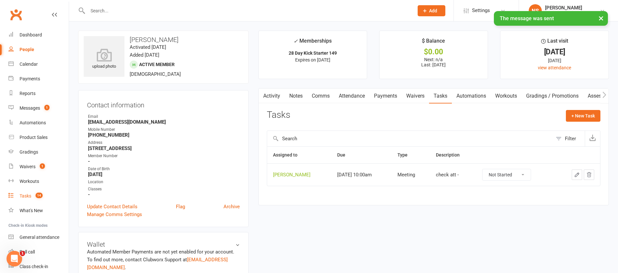
click at [29, 194] on div "Tasks" at bounding box center [26, 196] width 12 height 5
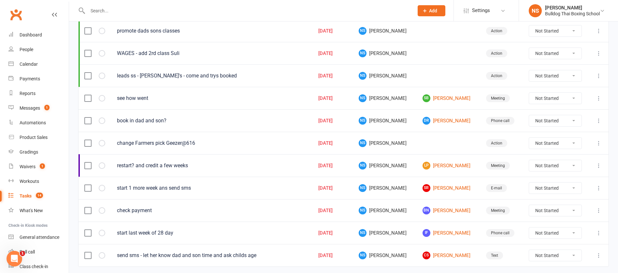
scroll to position [193, 0]
